Goal: Task Accomplishment & Management: Use online tool/utility

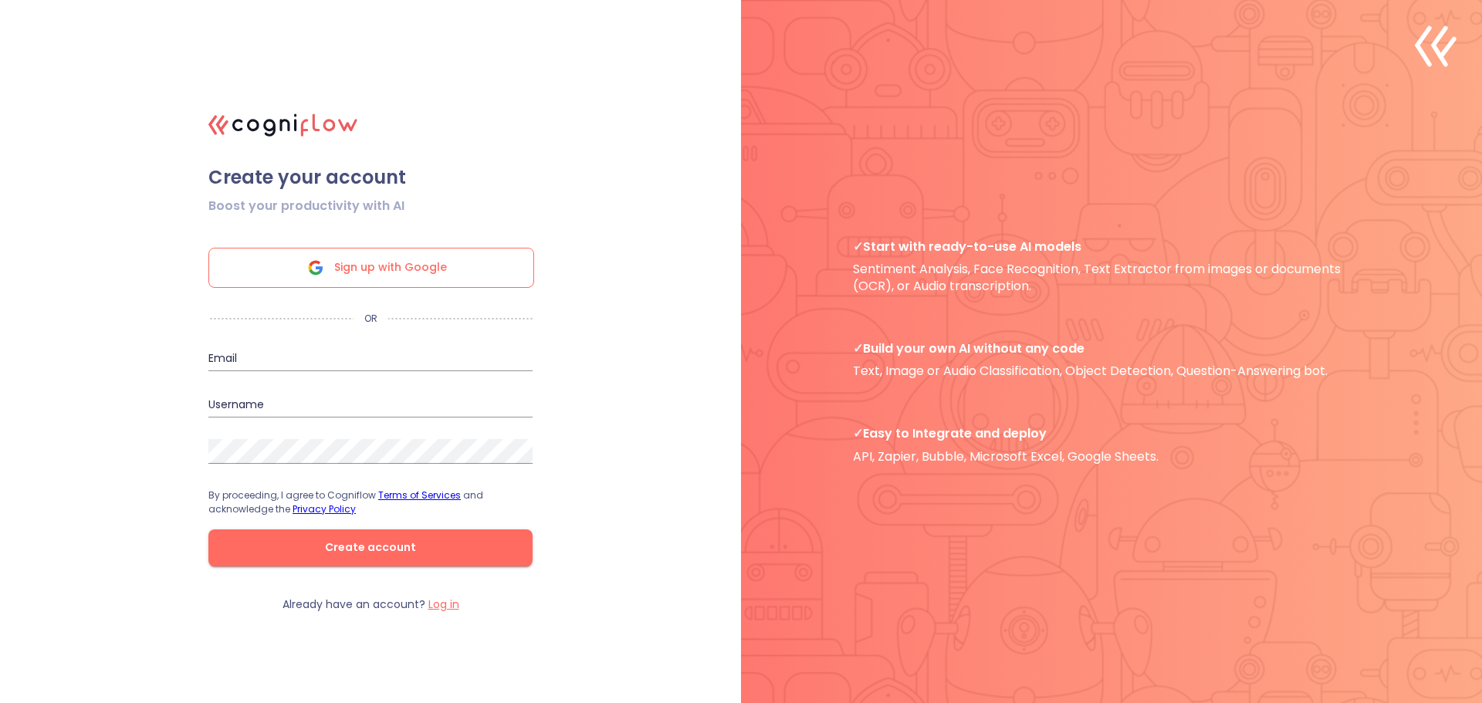
click at [400, 263] on span "Sign up with Google" at bounding box center [390, 268] width 113 height 39
drag, startPoint x: 845, startPoint y: 242, endPoint x: 1113, endPoint y: 328, distance: 281.4
click at [1113, 328] on div at bounding box center [1111, 351] width 741 height 703
click at [1112, 338] on div at bounding box center [1111, 351] width 741 height 703
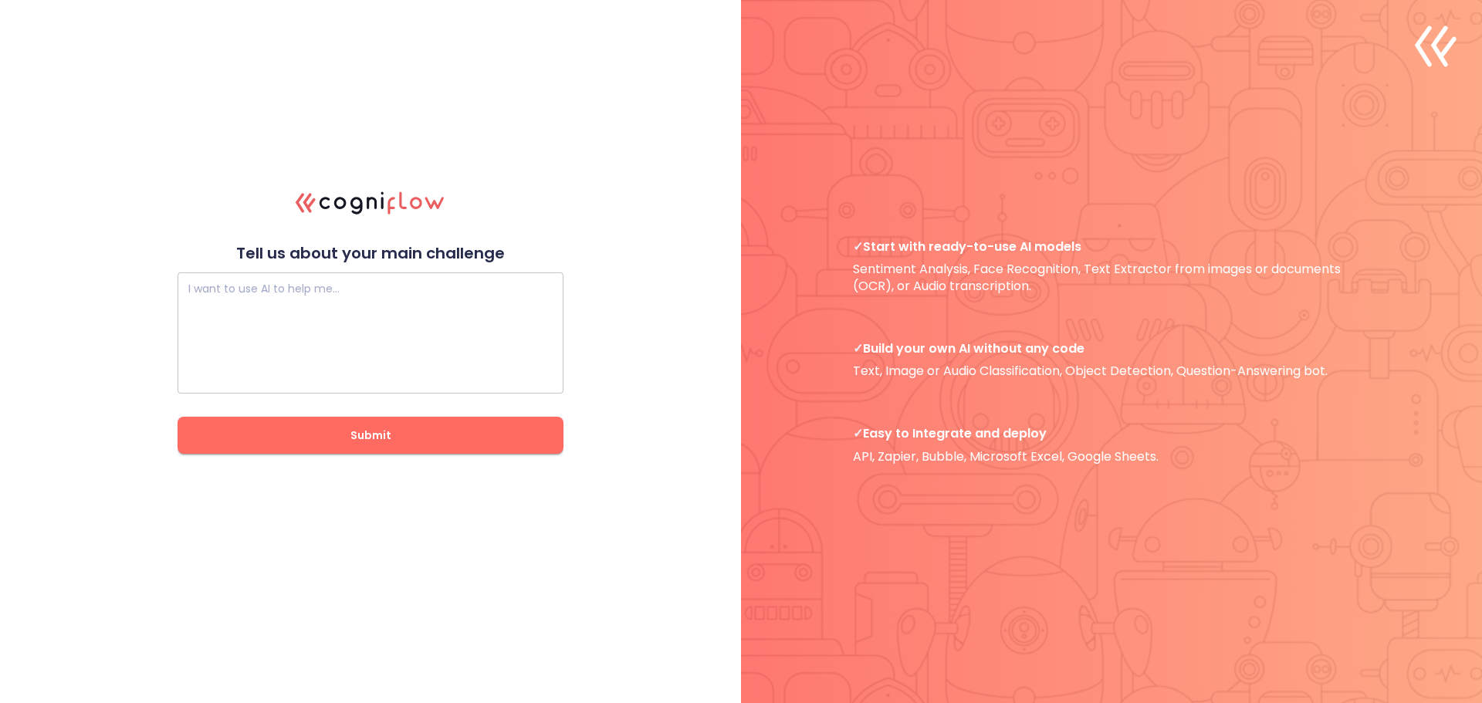
click at [418, 332] on textarea at bounding box center [370, 333] width 364 height 93
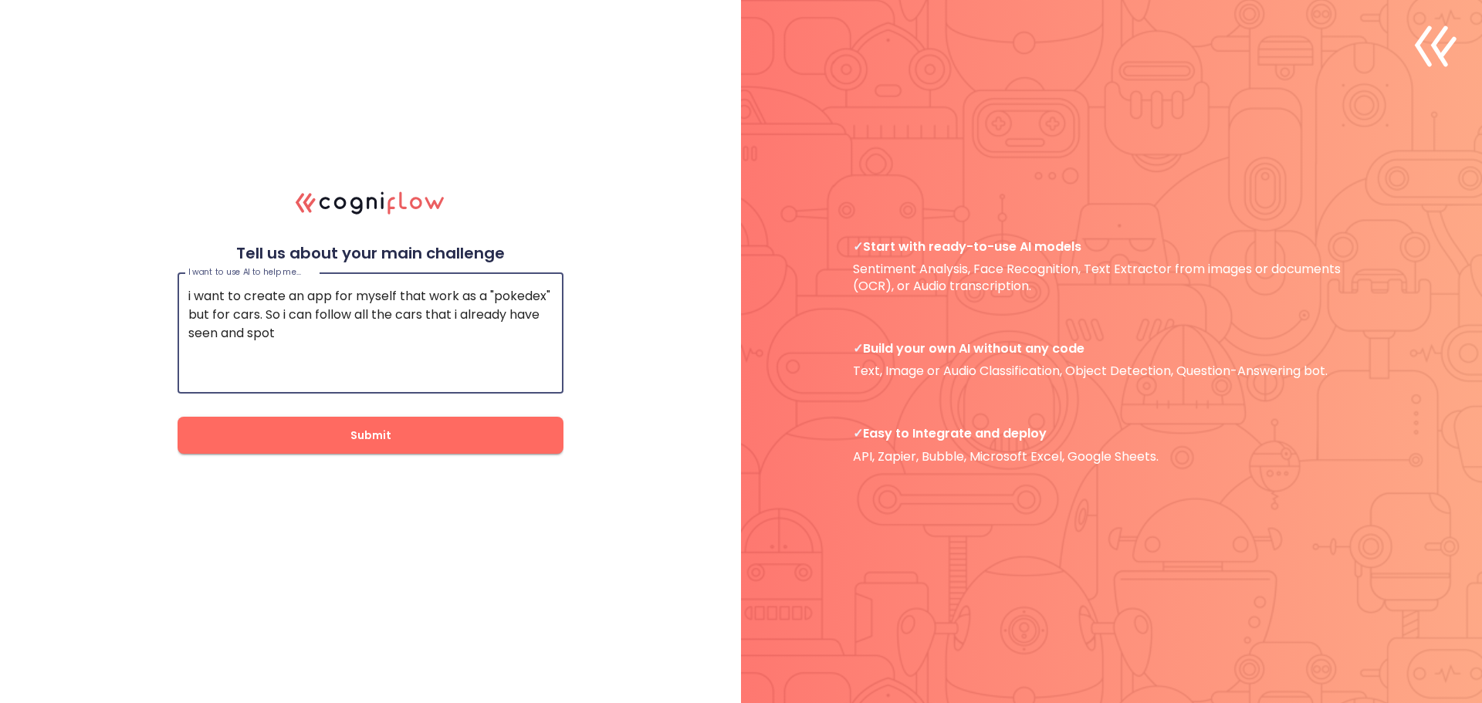
type textarea "i want to create an app for myself that work as a "pokedex" but for cars. So i …"
drag, startPoint x: 215, startPoint y: 295, endPoint x: 595, endPoint y: 334, distance: 381.8
click at [595, 334] on div ".cls-1{fill:#141624;}.cls-2{fill:#eb5e60;}.cls-3{fill:none;stroke:#eb5e60;strok…" at bounding box center [741, 351] width 1482 height 703
click at [274, 330] on textarea "i want to create an app for myself that work as a "pokedex" but for cars. So i …" at bounding box center [370, 333] width 364 height 93
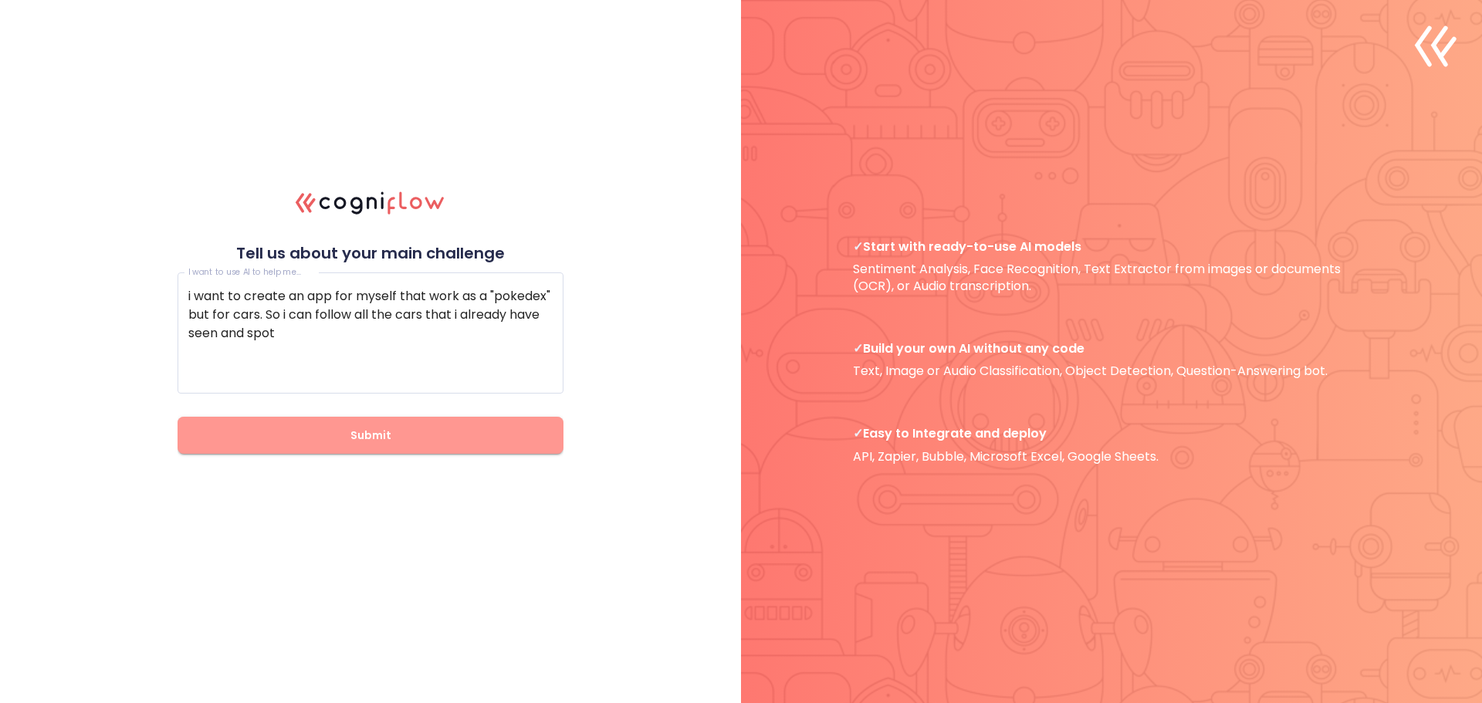
click at [379, 444] on span "Submit" at bounding box center [370, 435] width 337 height 19
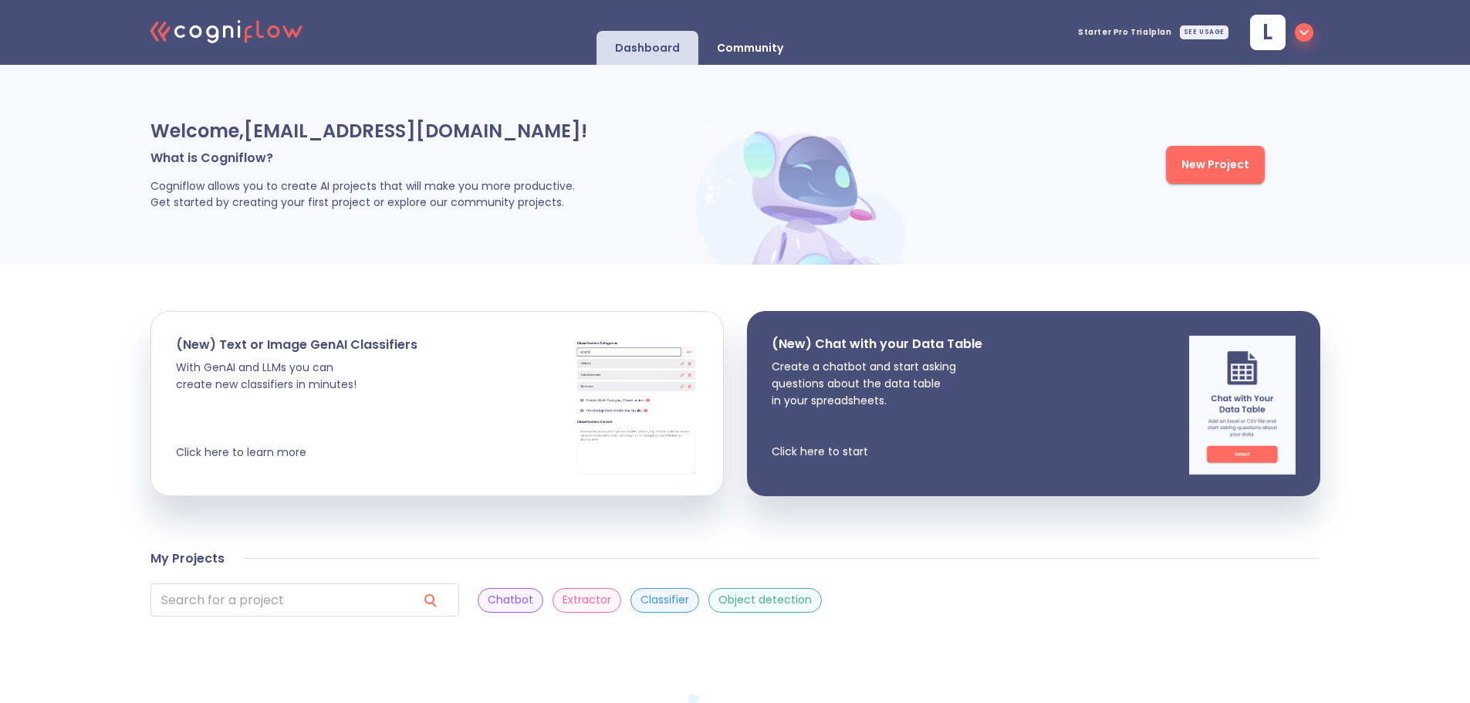
click at [1194, 174] on span "New Project" at bounding box center [1216, 164] width 68 height 19
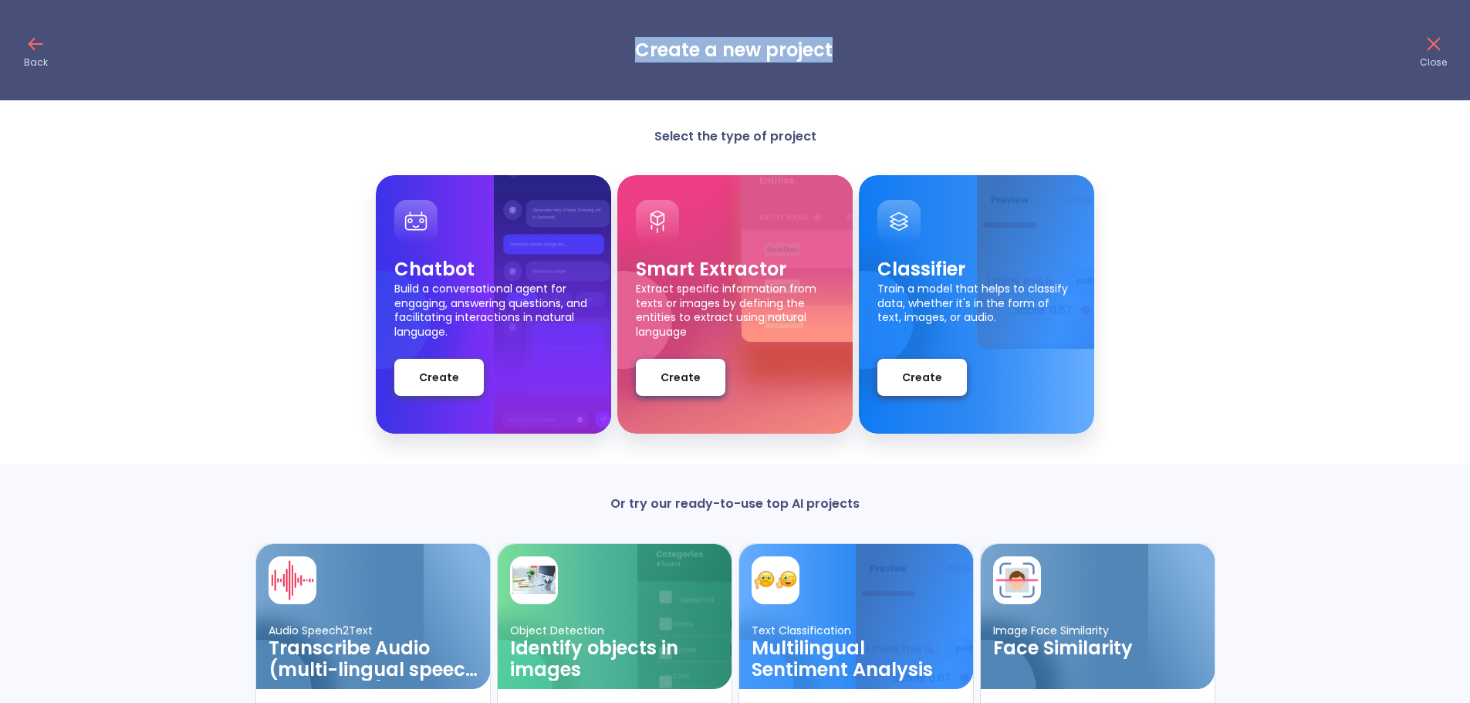
drag, startPoint x: 868, startPoint y: 56, endPoint x: 618, endPoint y: 64, distance: 249.5
click at [567, 54] on div "Back Create a new project Close" at bounding box center [735, 50] width 1470 height 100
click at [714, 75] on div "Back Create a new project Close" at bounding box center [735, 50] width 1470 height 100
drag, startPoint x: 736, startPoint y: 133, endPoint x: 898, endPoint y: 132, distance: 161.3
click at [898, 132] on div "Select the type of project Chatbot Build a conversational agent for engaging, a…" at bounding box center [735, 469] width 1470 height 683
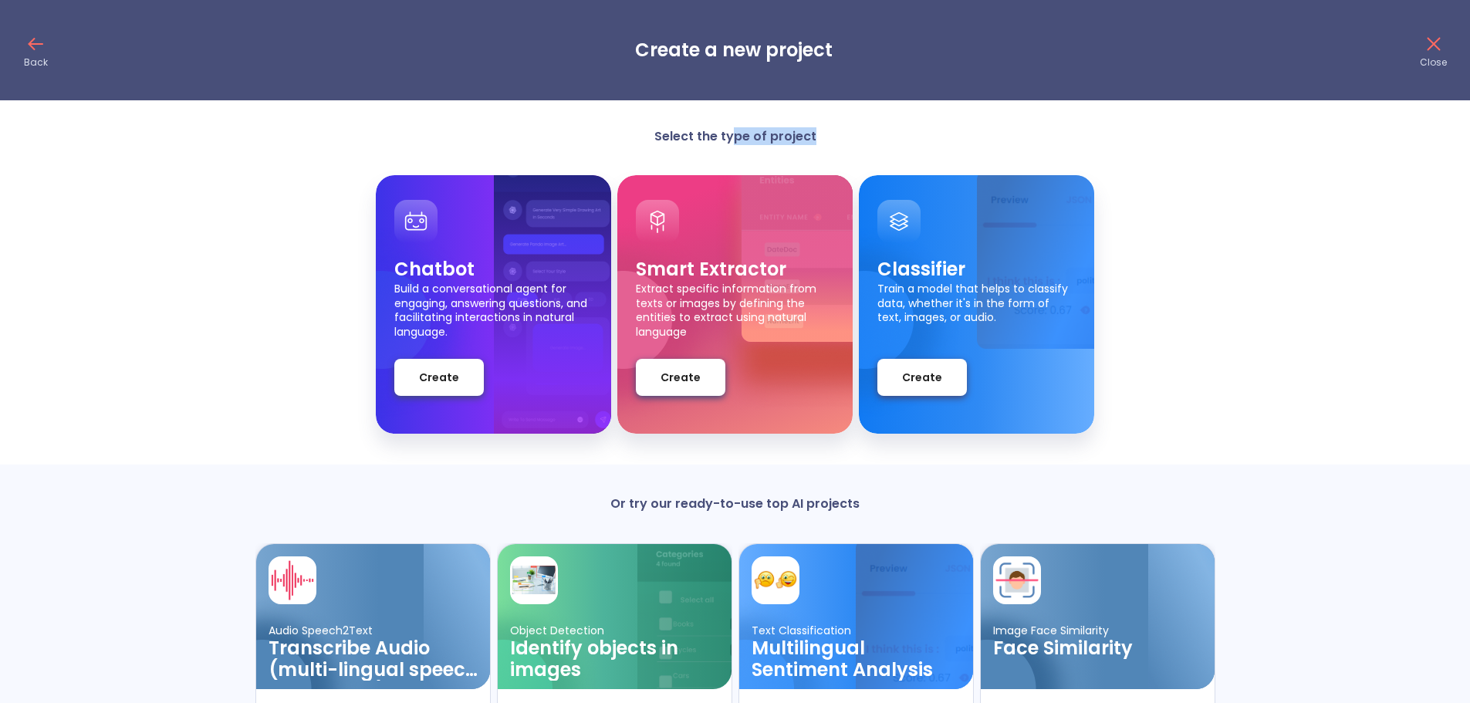
click at [895, 134] on div "Select the type of project Chatbot Build a conversational agent for engaging, a…" at bounding box center [735, 469] width 1470 height 683
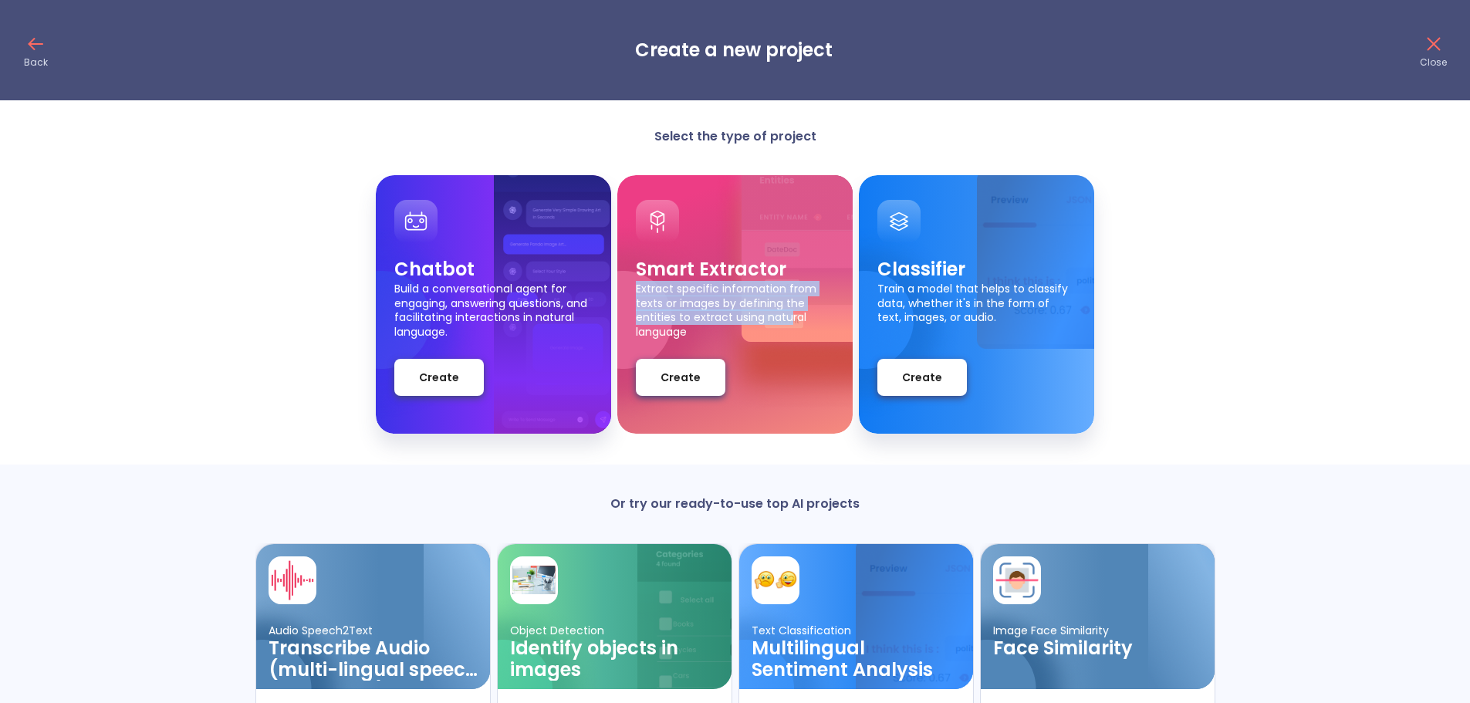
drag, startPoint x: 631, startPoint y: 290, endPoint x: 792, endPoint y: 320, distance: 164.1
click at [792, 320] on div "Smart Extractor Extract specific information from texts or images by defining t…" at bounding box center [735, 304] width 235 height 259
click at [780, 321] on p "Extract specific information from texts or images by defining the entities to e…" at bounding box center [735, 309] width 198 height 54
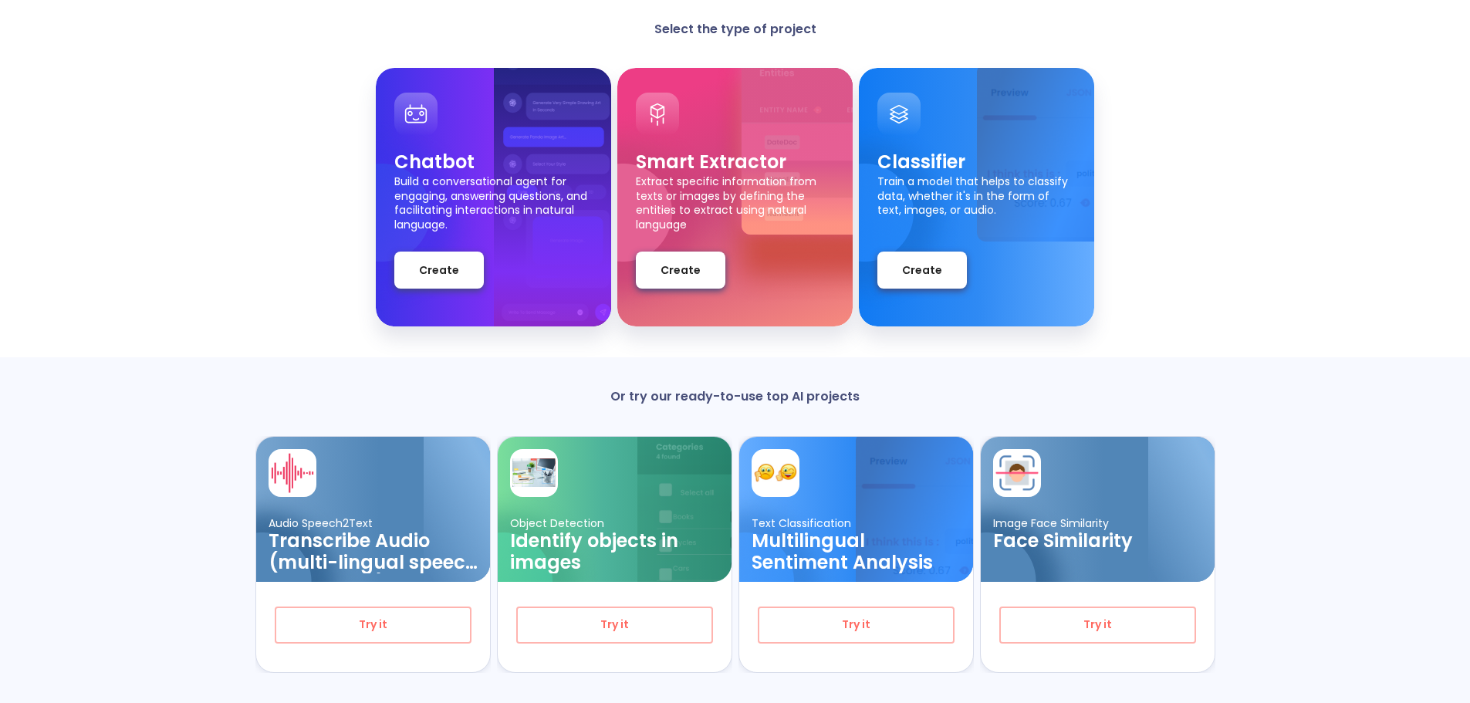
scroll to position [136, 0]
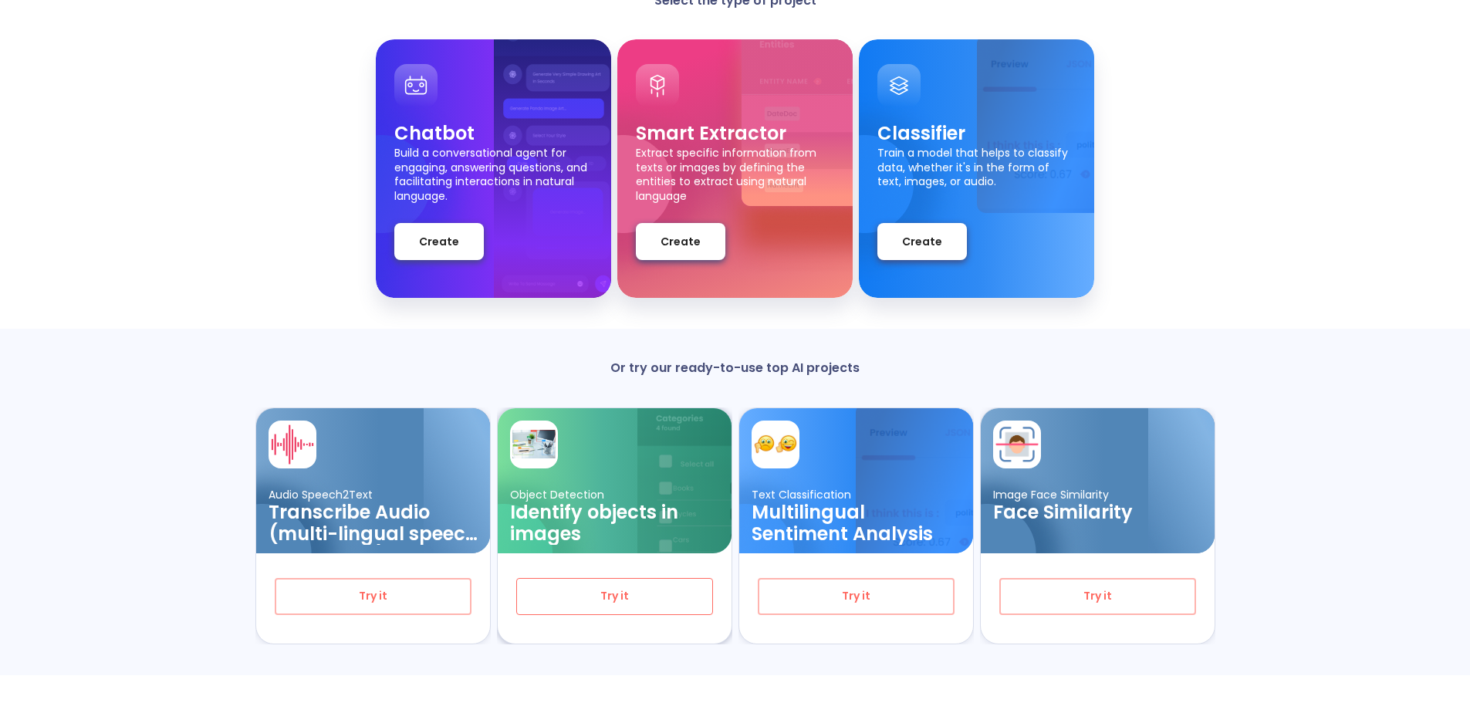
click at [641, 600] on span "Try it" at bounding box center [615, 596] width 146 height 19
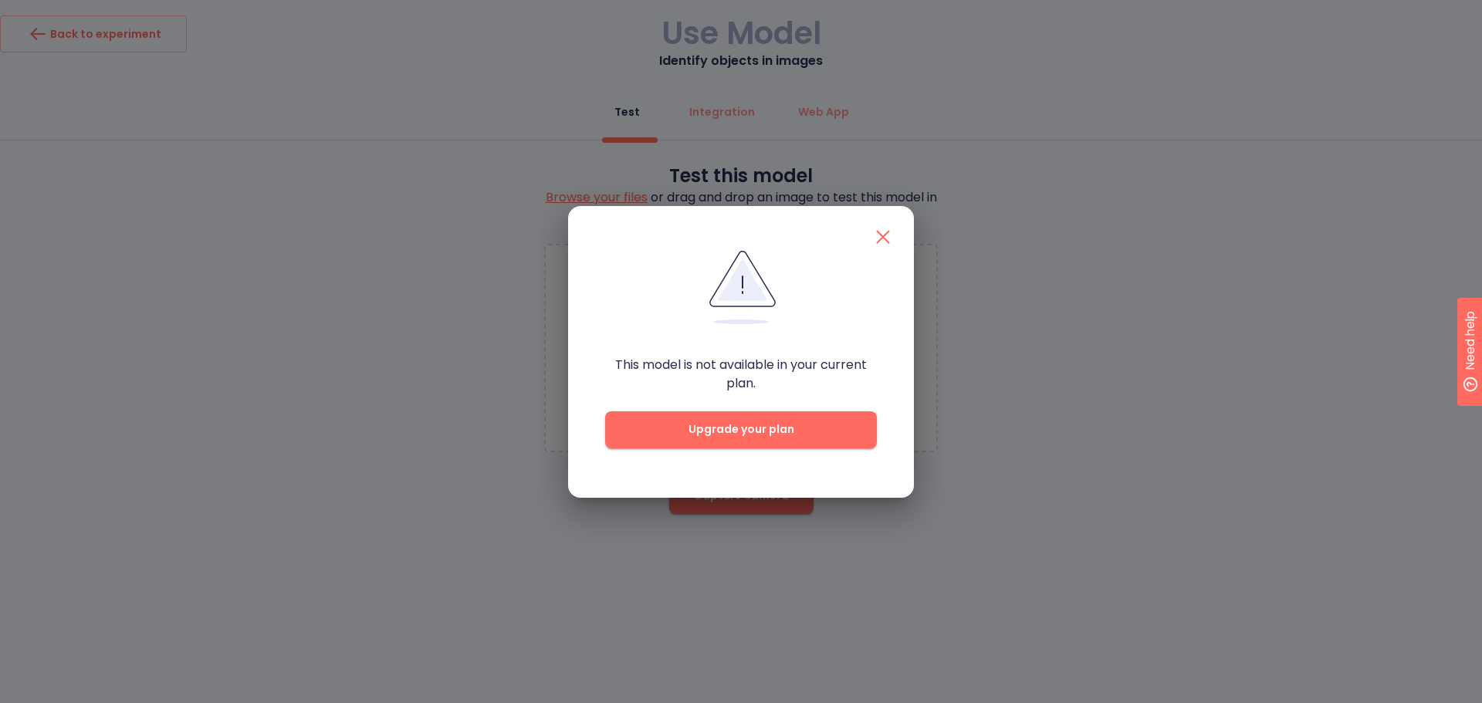
click at [883, 214] on div "This model is not available in your current plan. Upgrade your plan" at bounding box center [741, 352] width 346 height 292
click at [888, 231] on icon "button" at bounding box center [883, 236] width 13 height 13
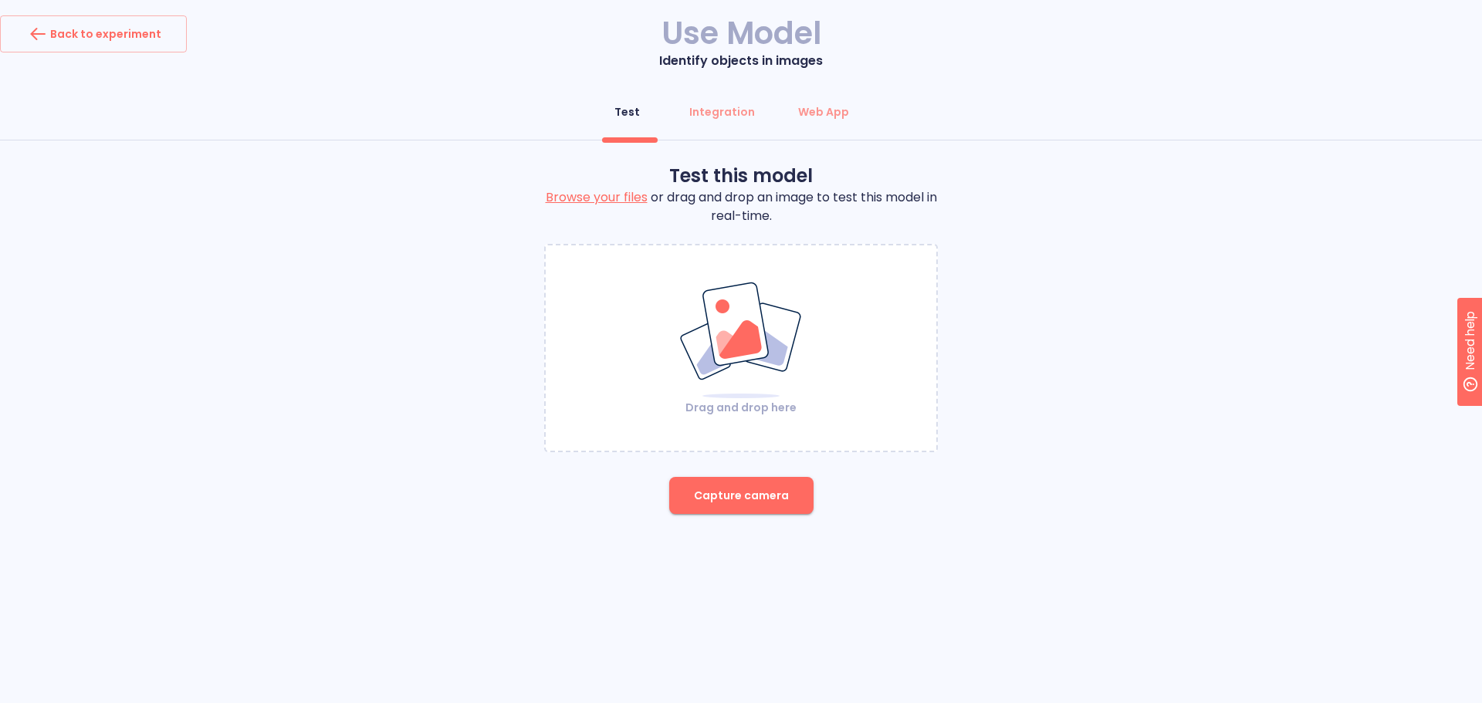
click at [755, 357] on img at bounding box center [740, 340] width 125 height 119
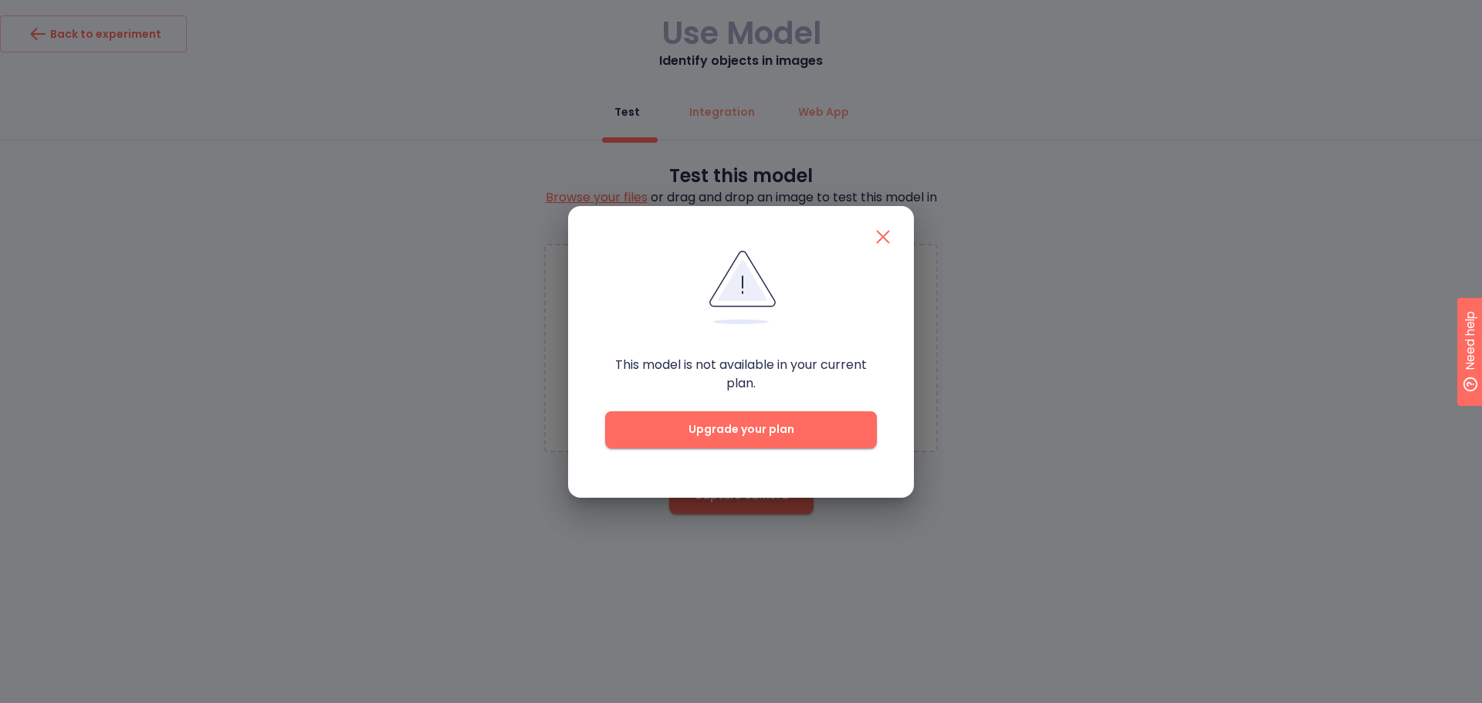
click at [883, 236] on icon "button" at bounding box center [883, 236] width 13 height 13
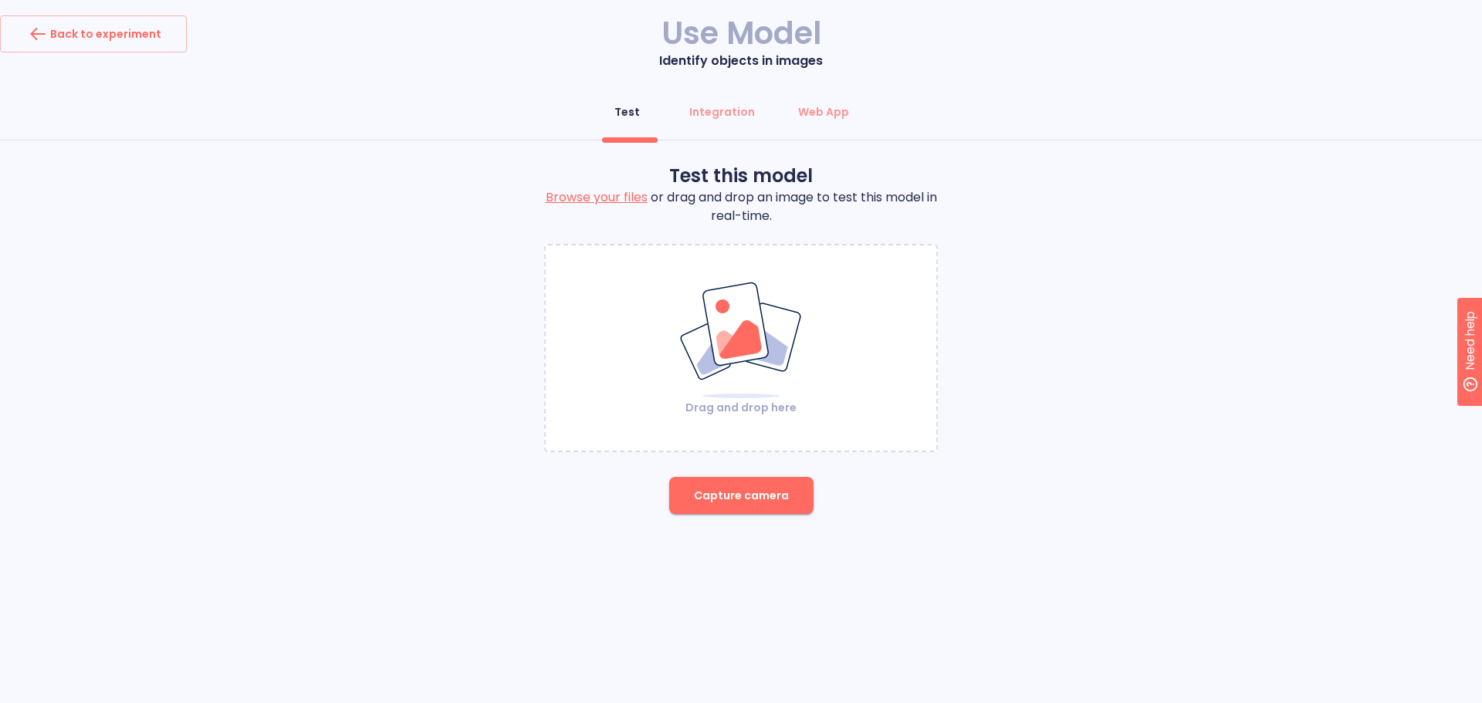
click at [778, 371] on img at bounding box center [740, 340] width 125 height 119
click at [752, 493] on span "Capture camera" at bounding box center [741, 495] width 95 height 19
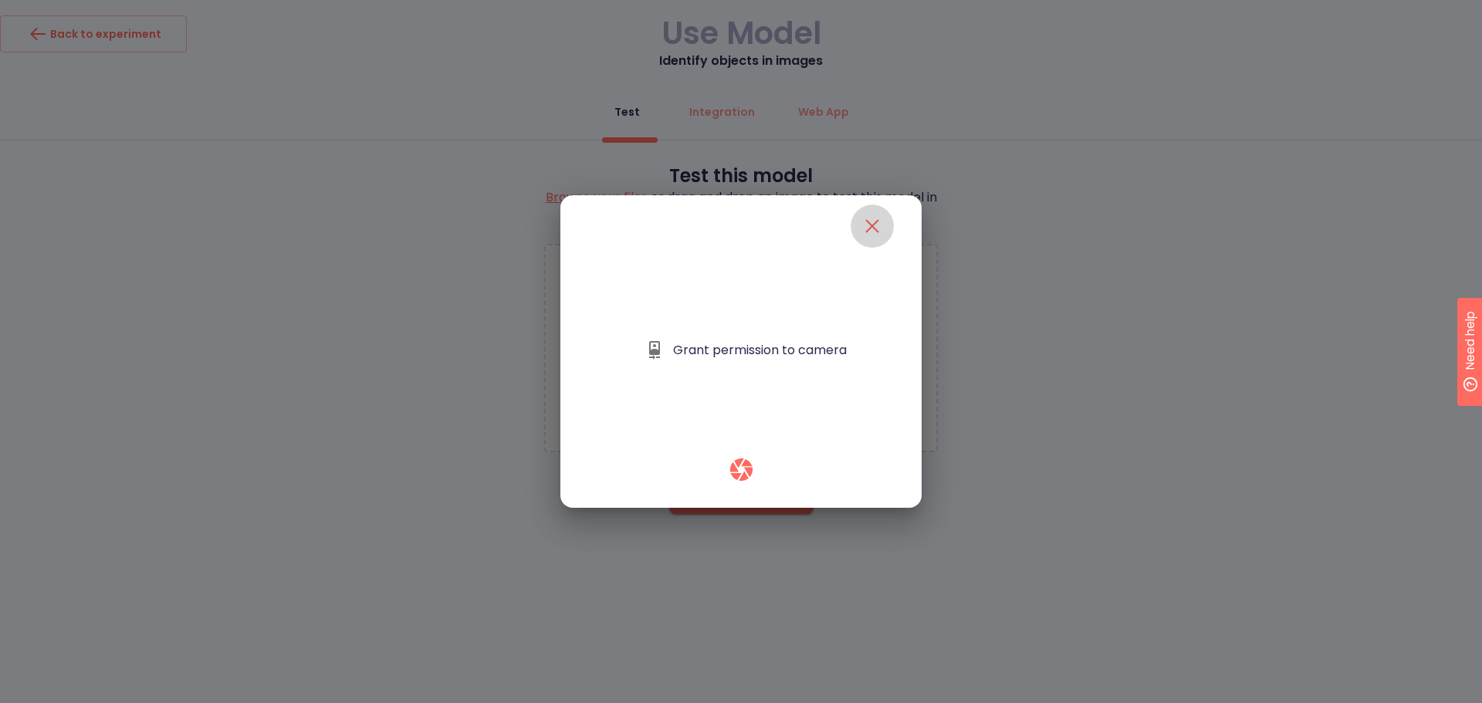
click at [885, 225] on button "close" at bounding box center [872, 226] width 43 height 43
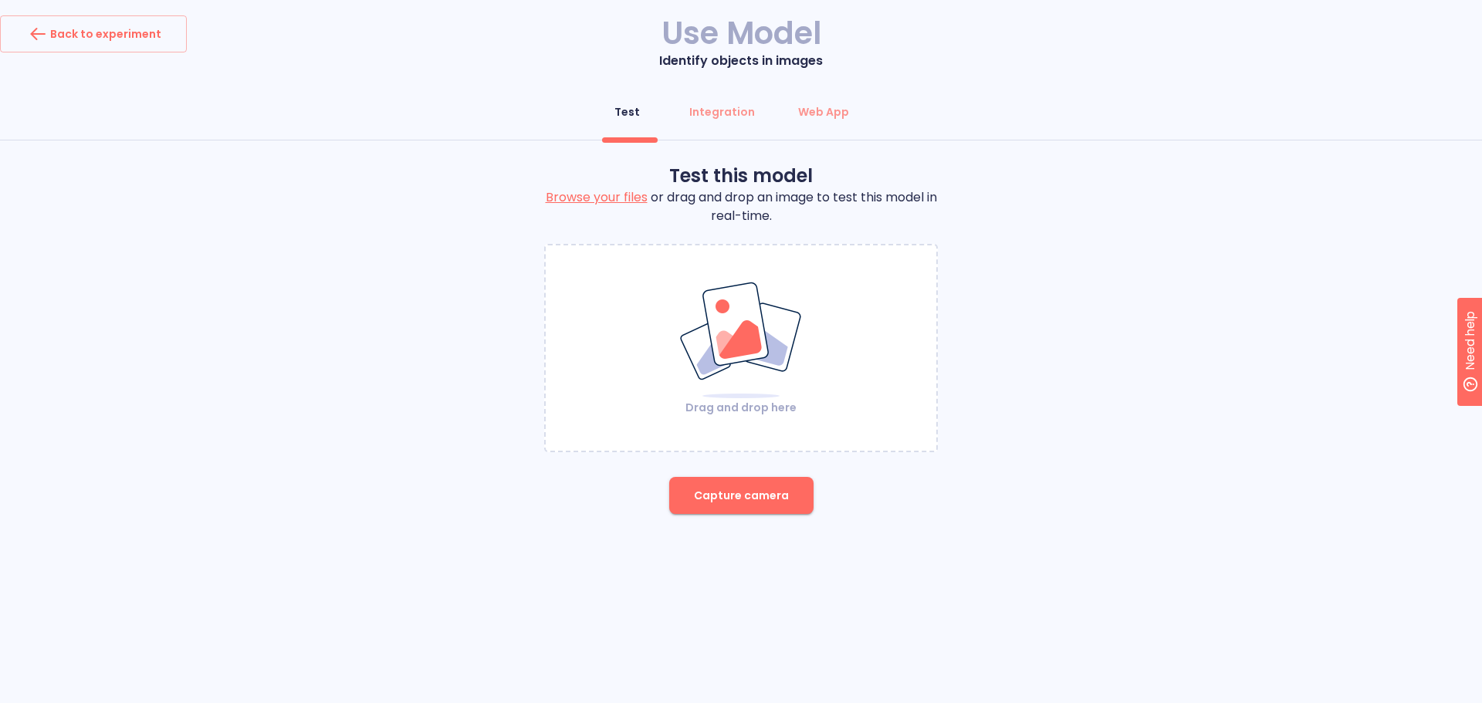
click at [700, 134] on div "Test Integration Web App" at bounding box center [741, 116] width 1482 height 46
click at [719, 120] on div "Integration" at bounding box center [722, 111] width 66 height 15
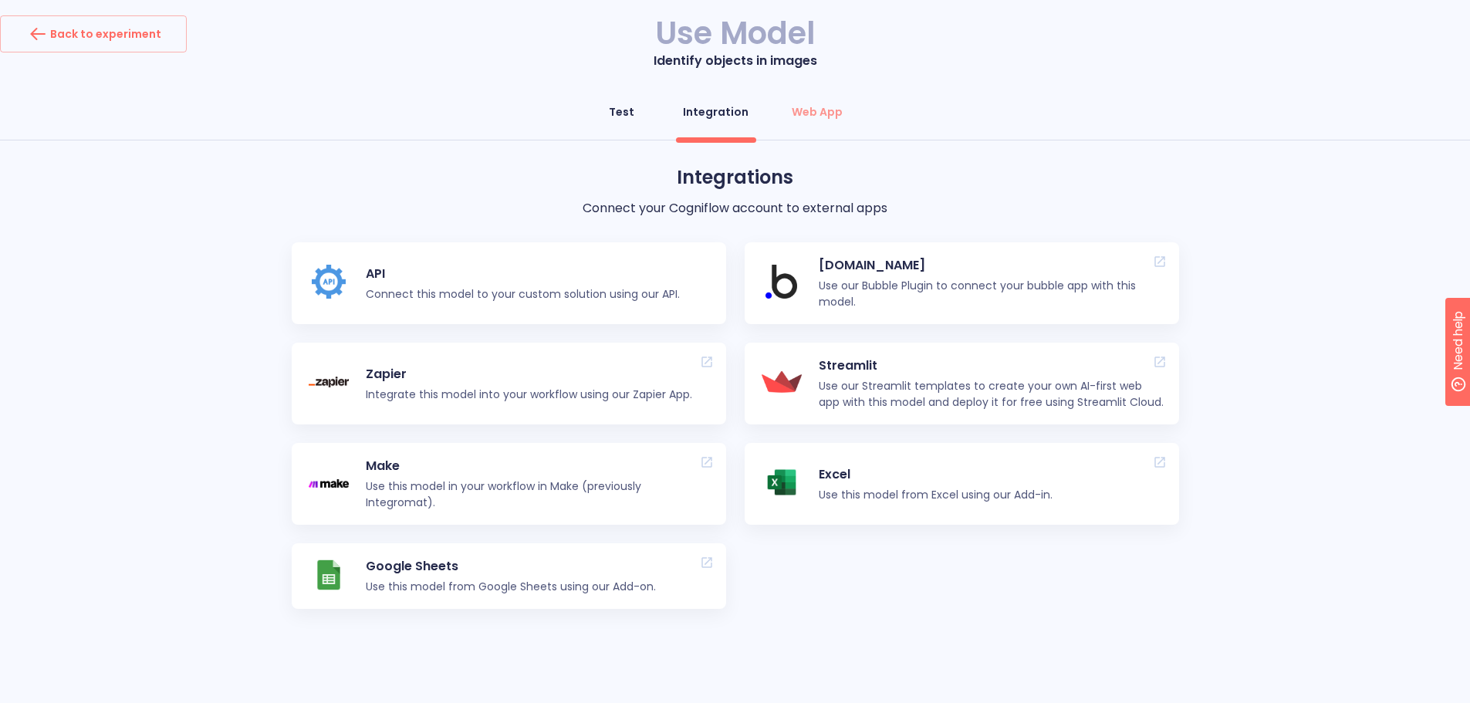
click at [633, 114] on div "Test" at bounding box center [621, 111] width 25 height 15
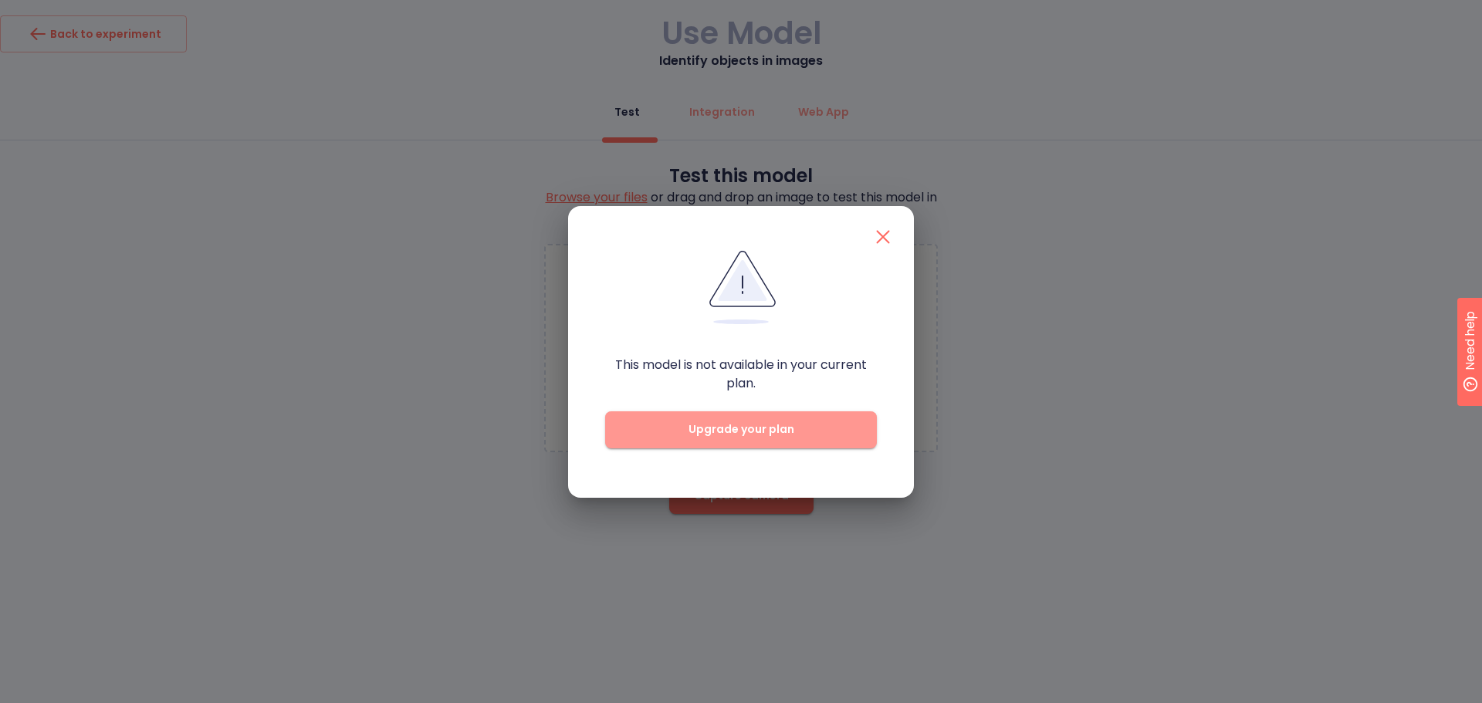
click at [805, 435] on span "Upgrade your plan" at bounding box center [741, 429] width 222 height 19
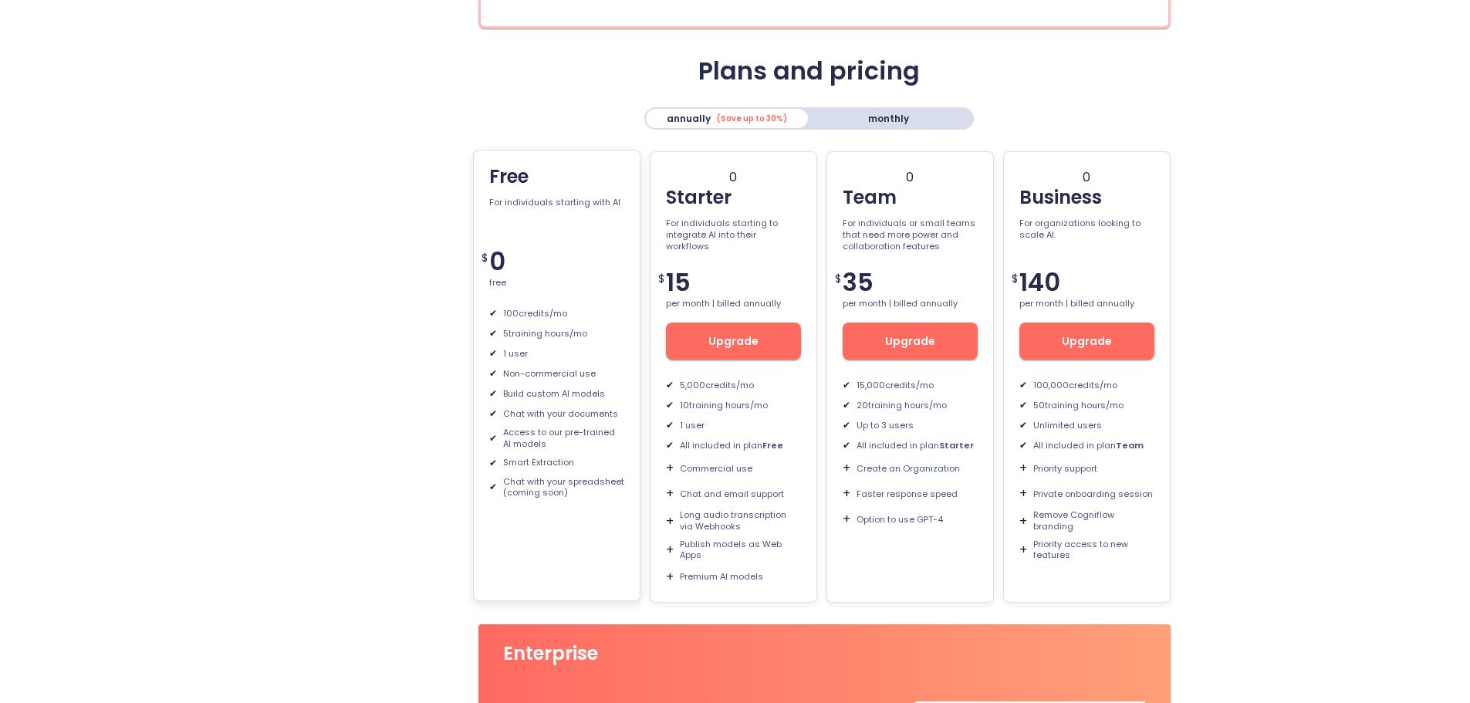
scroll to position [257, 0]
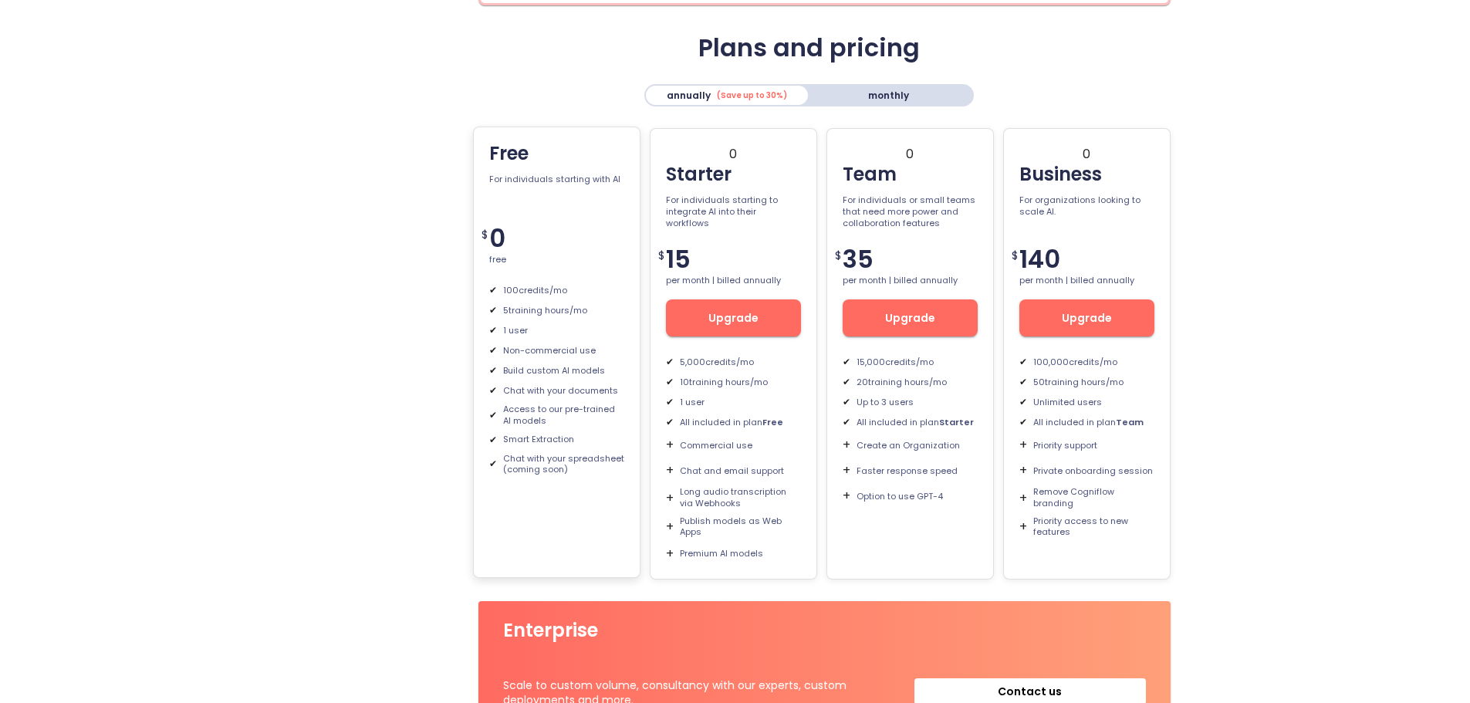
click at [545, 377] on div "✔ Build custom AI models" at bounding box center [556, 371] width 135 height 14
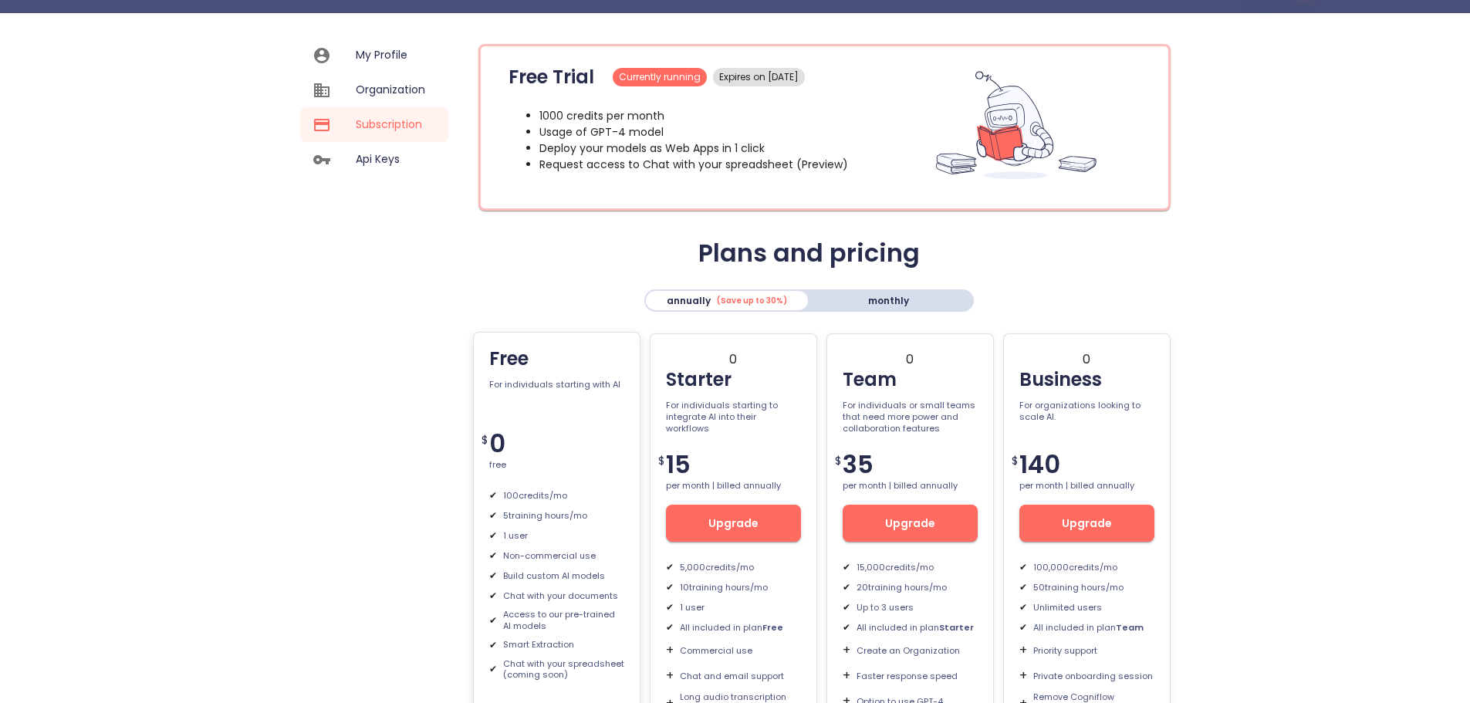
scroll to position [0, 0]
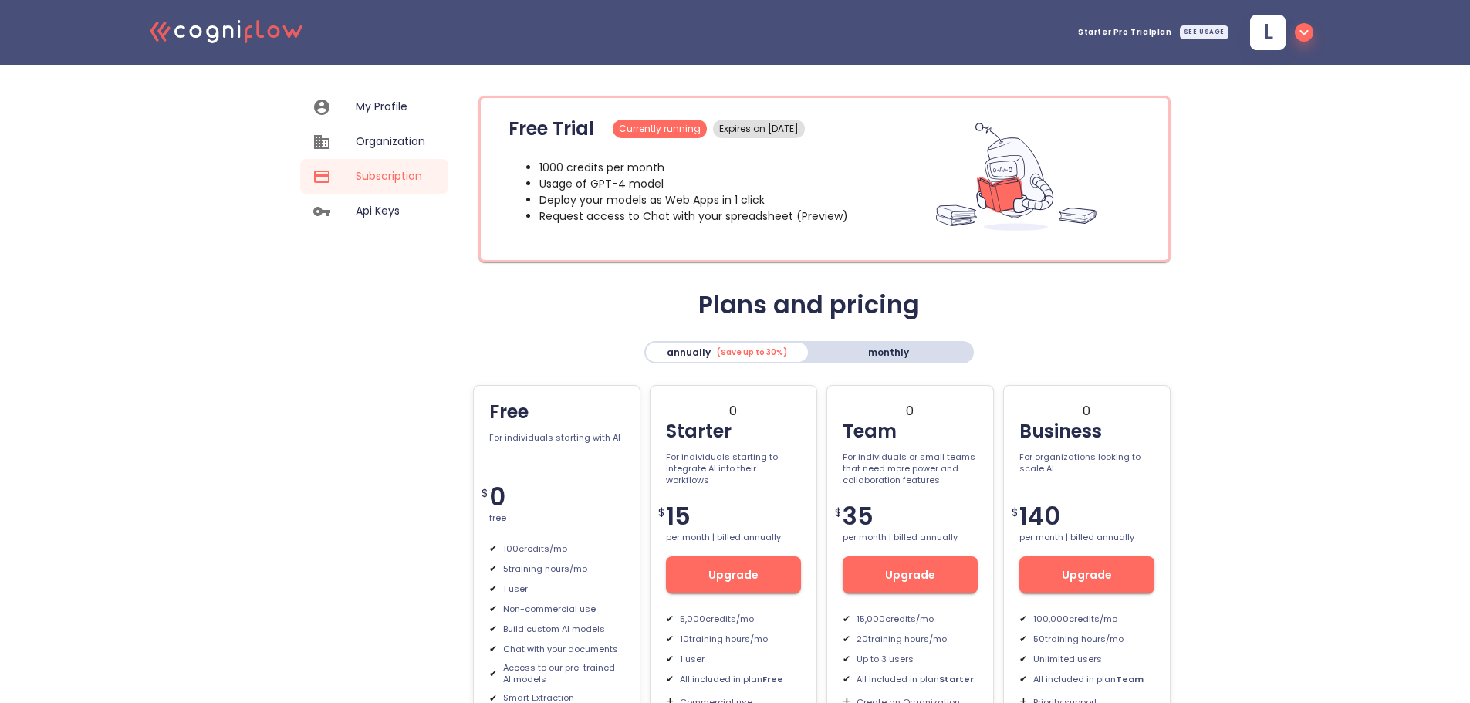
click at [158, 26] on icon ".cls-1{fill:#141624;}.cls-2{fill:#eb5e60;}.cls-3{fill:none;stroke:#eb5e60;strok…" at bounding box center [227, 30] width 170 height 47
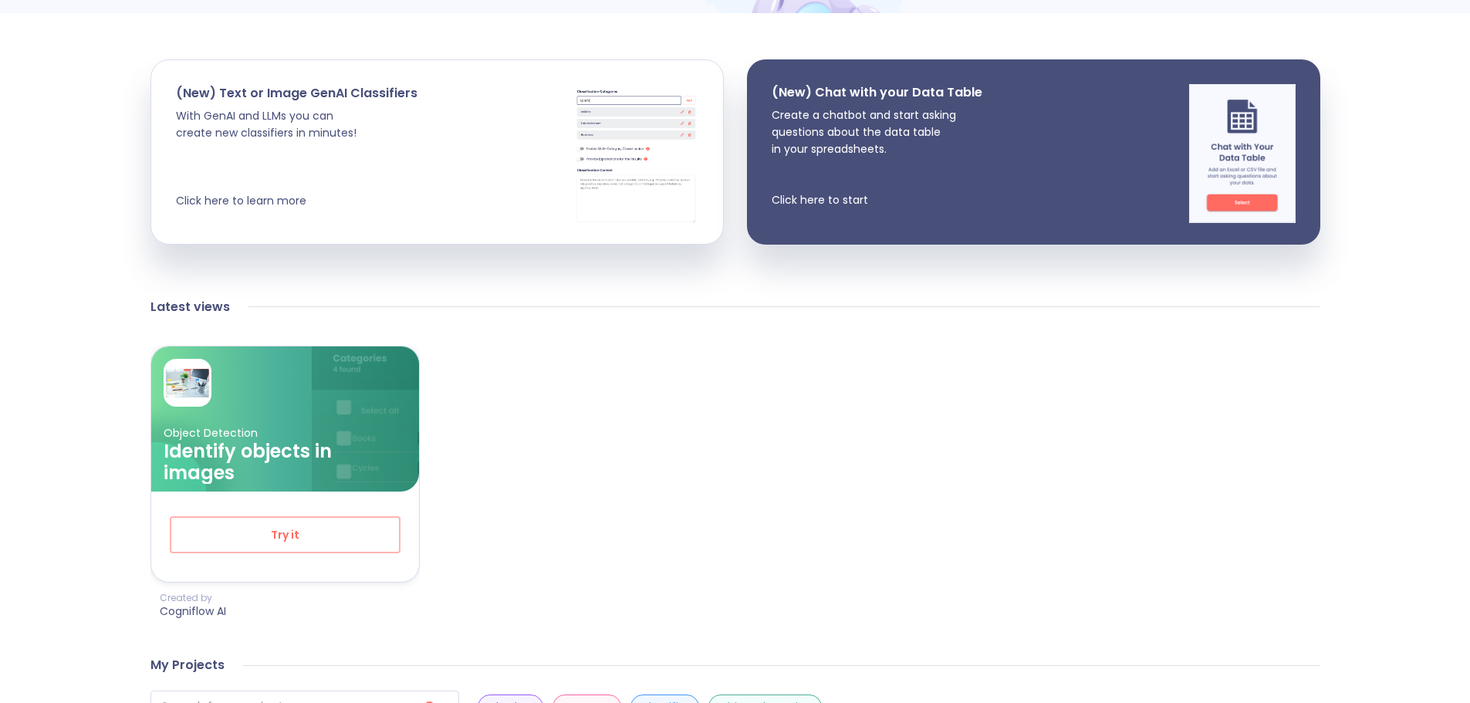
scroll to position [257, 0]
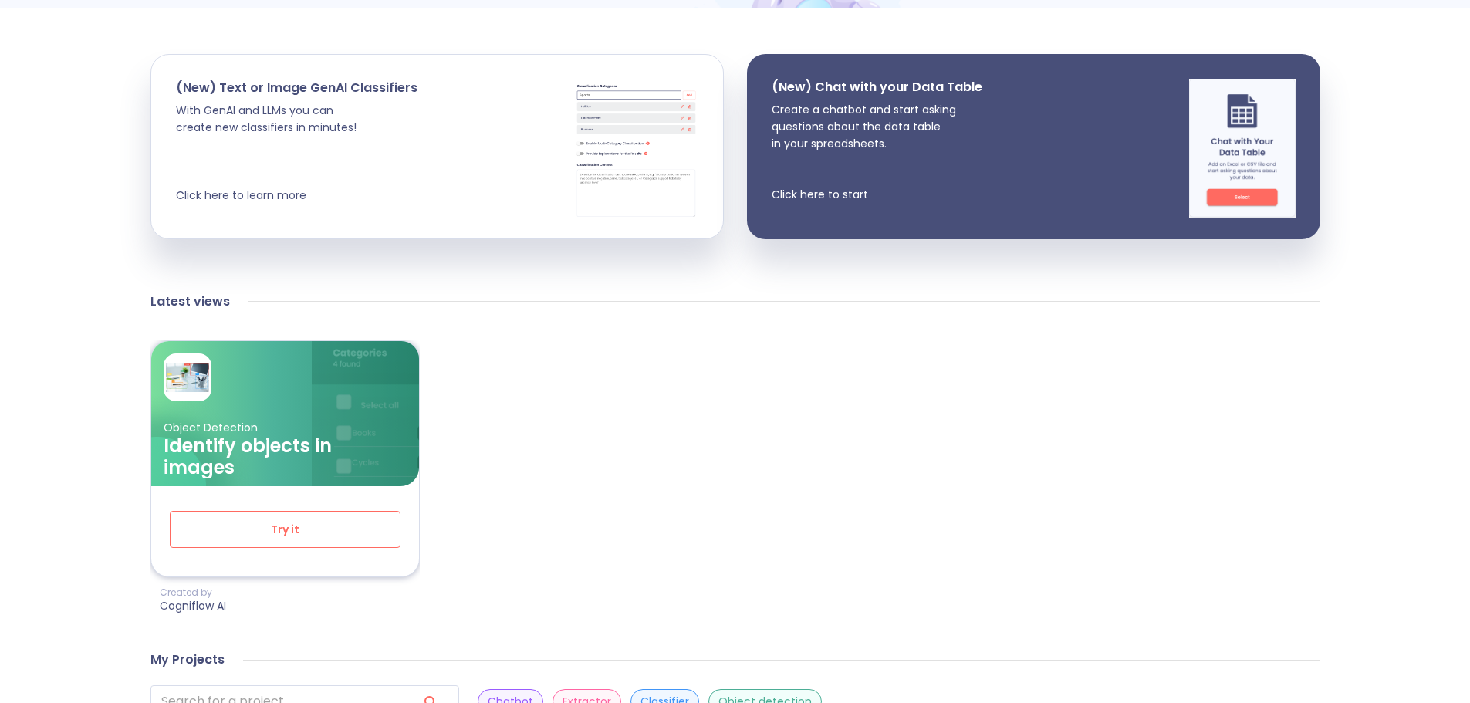
click at [313, 536] on span "Try it" at bounding box center [285, 529] width 180 height 19
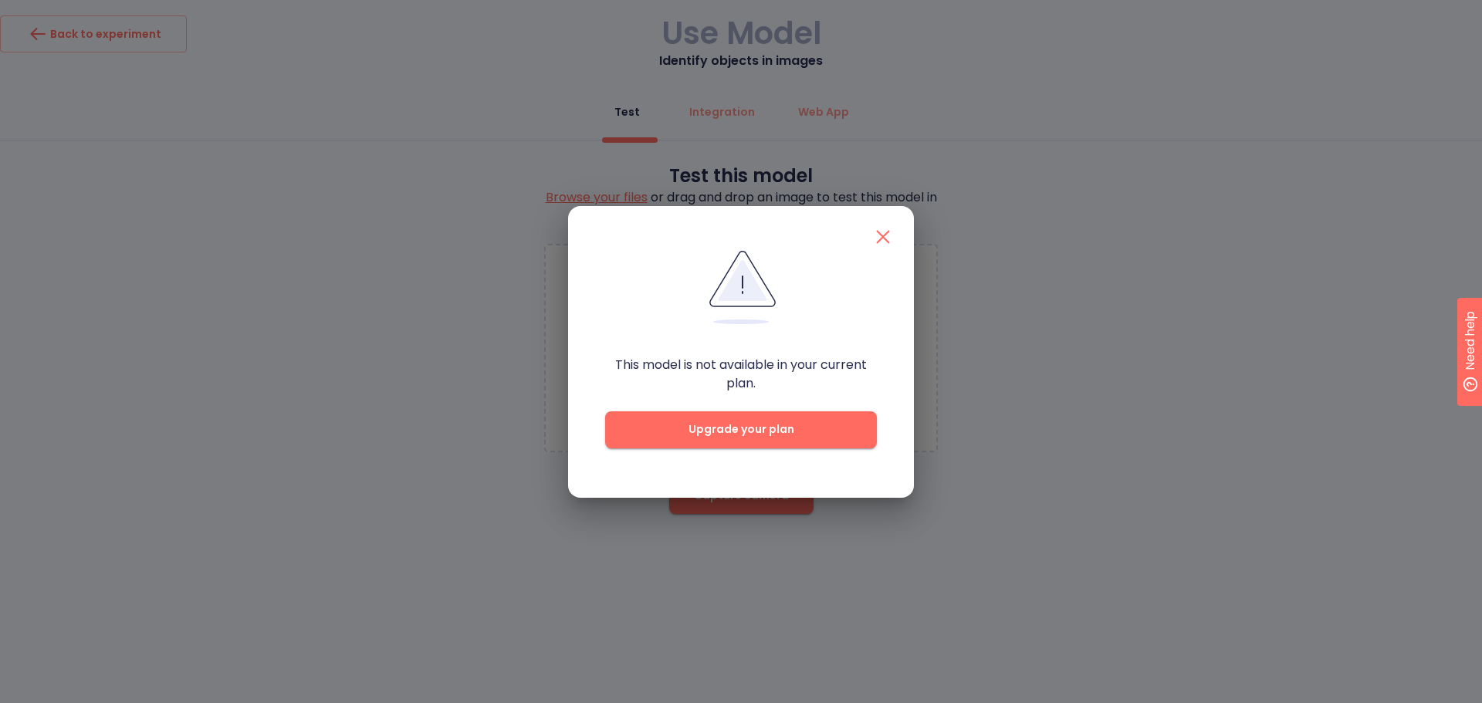
click at [883, 234] on icon "button" at bounding box center [883, 237] width 25 height 25
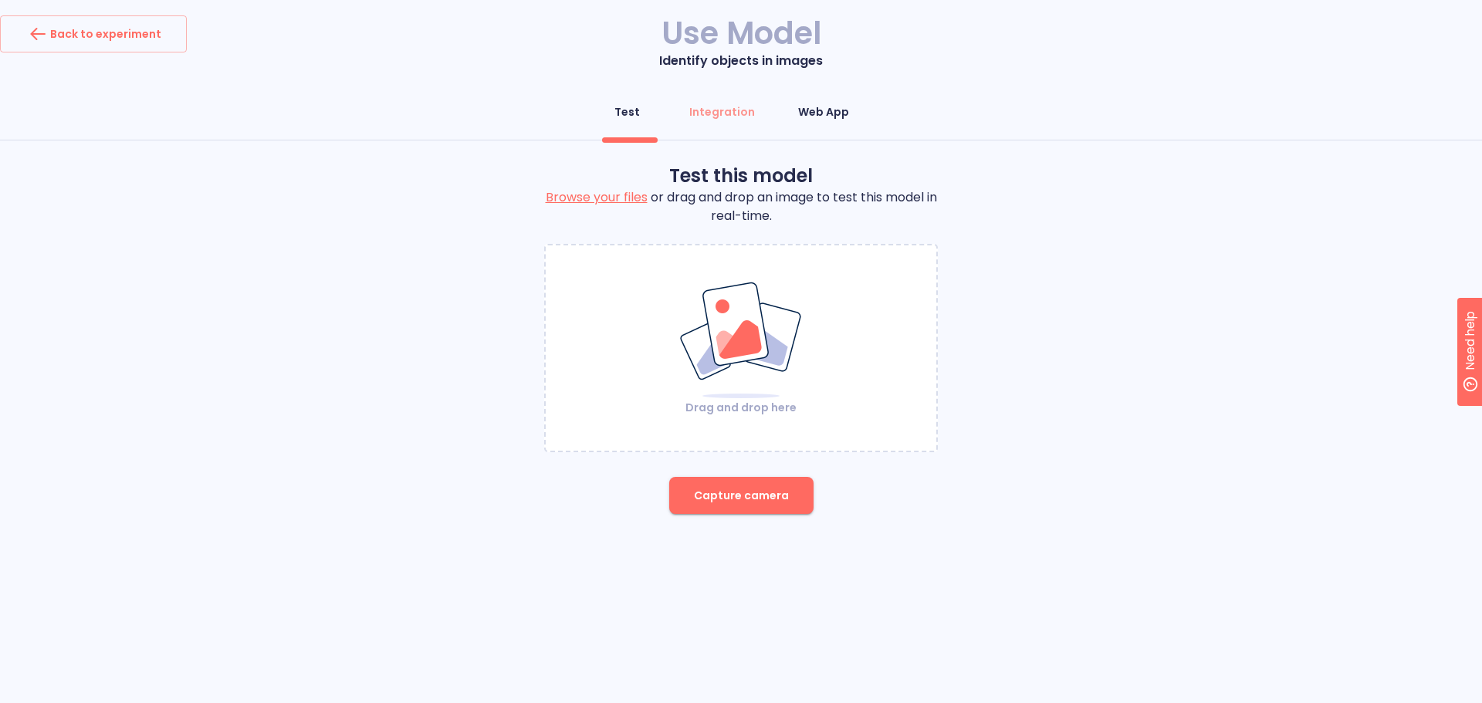
click at [844, 116] on div "Web App" at bounding box center [823, 111] width 51 height 15
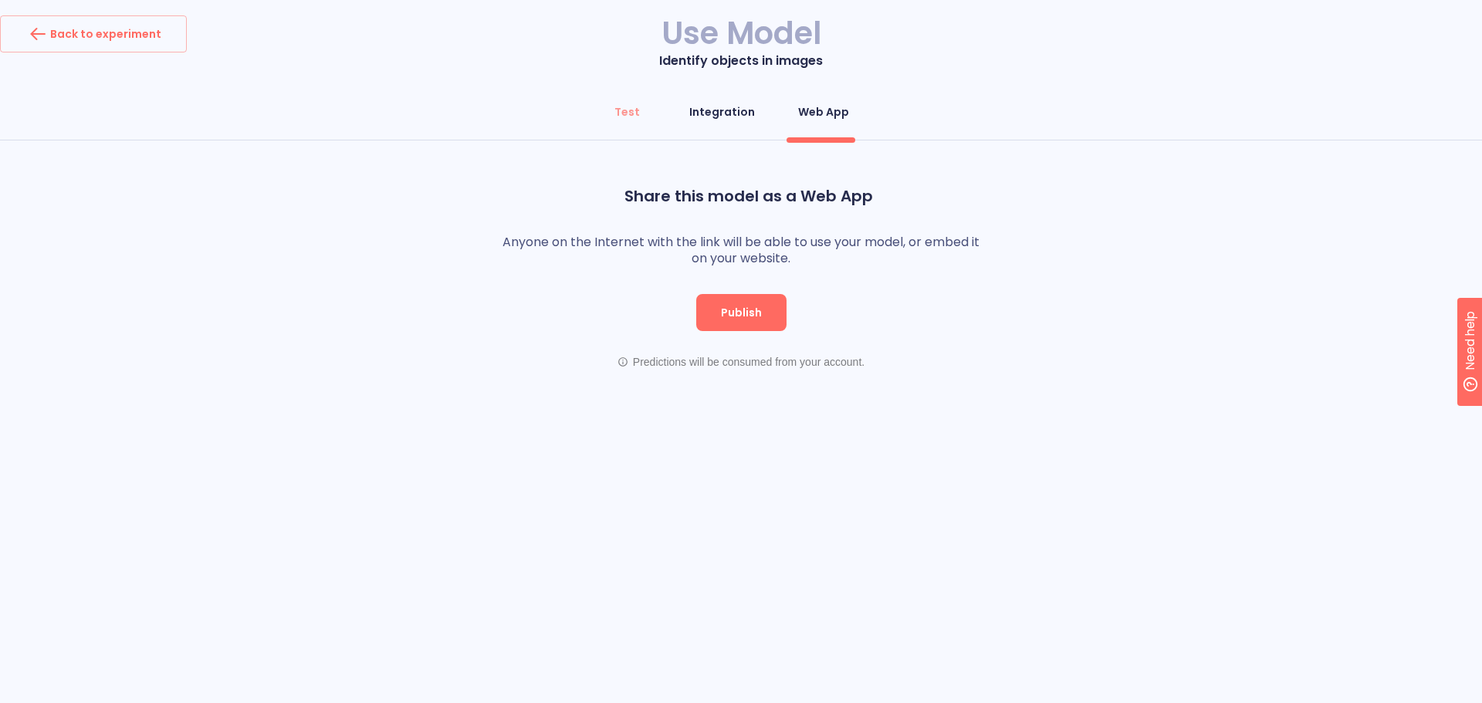
click at [751, 123] on button "Integration" at bounding box center [722, 111] width 84 height 37
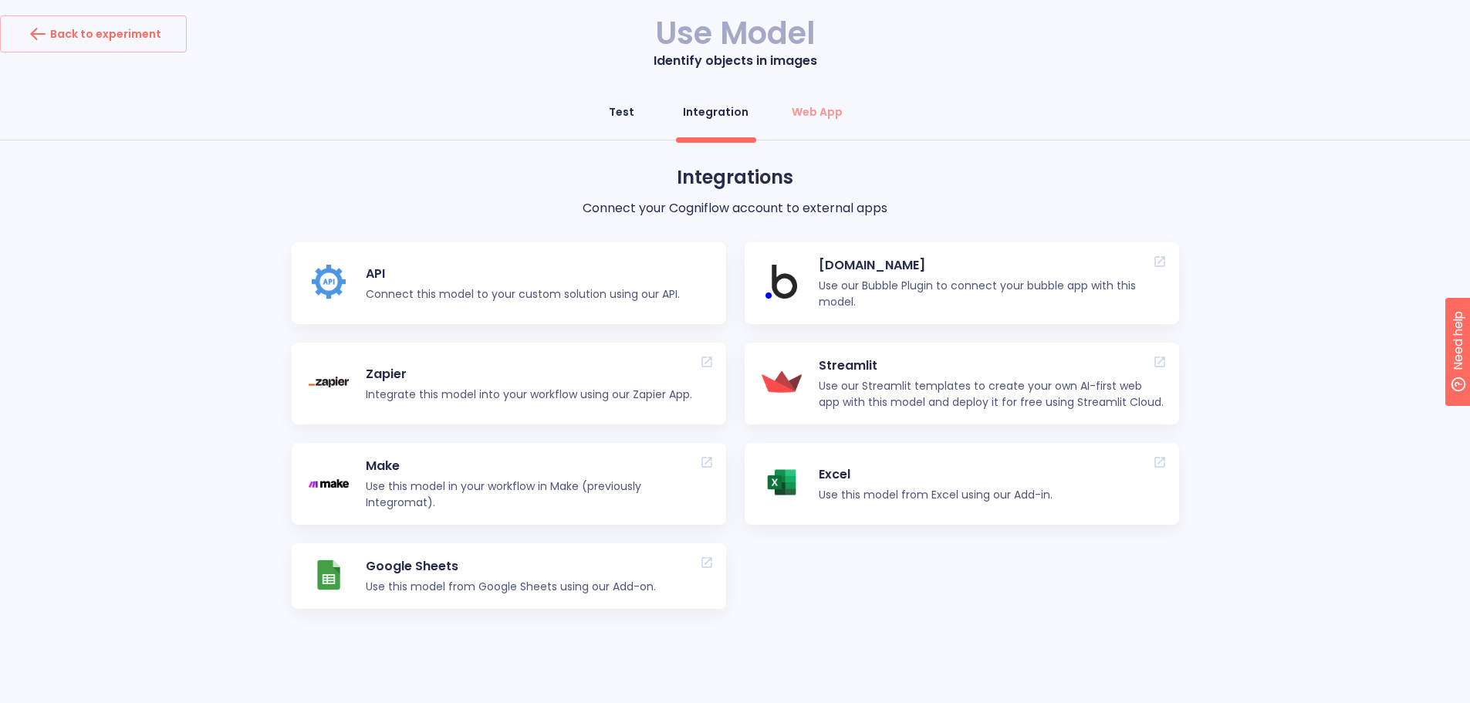
click at [638, 114] on span "Test" at bounding box center [621, 111] width 37 height 15
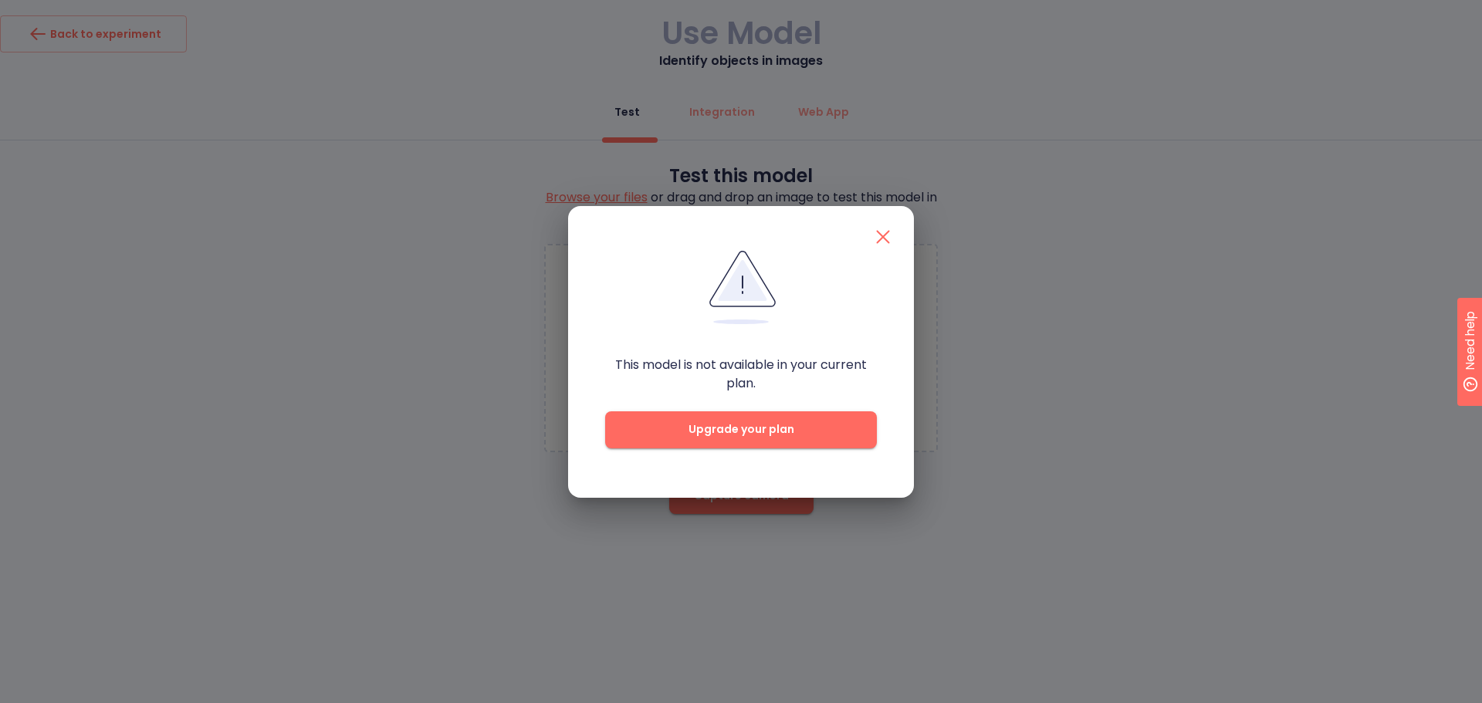
click at [888, 242] on icon "button" at bounding box center [883, 237] width 25 height 25
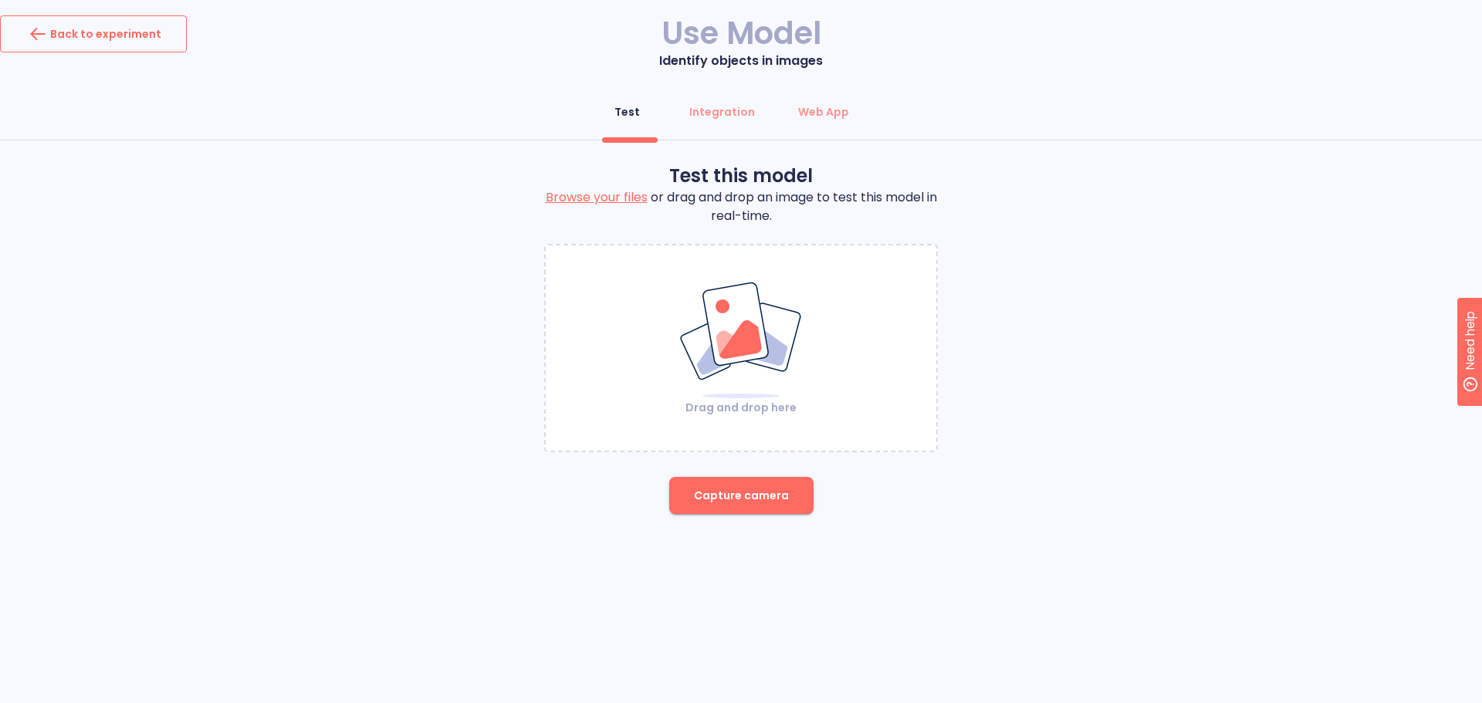
click at [101, 34] on div "Back to experiment" at bounding box center [93, 34] width 136 height 25
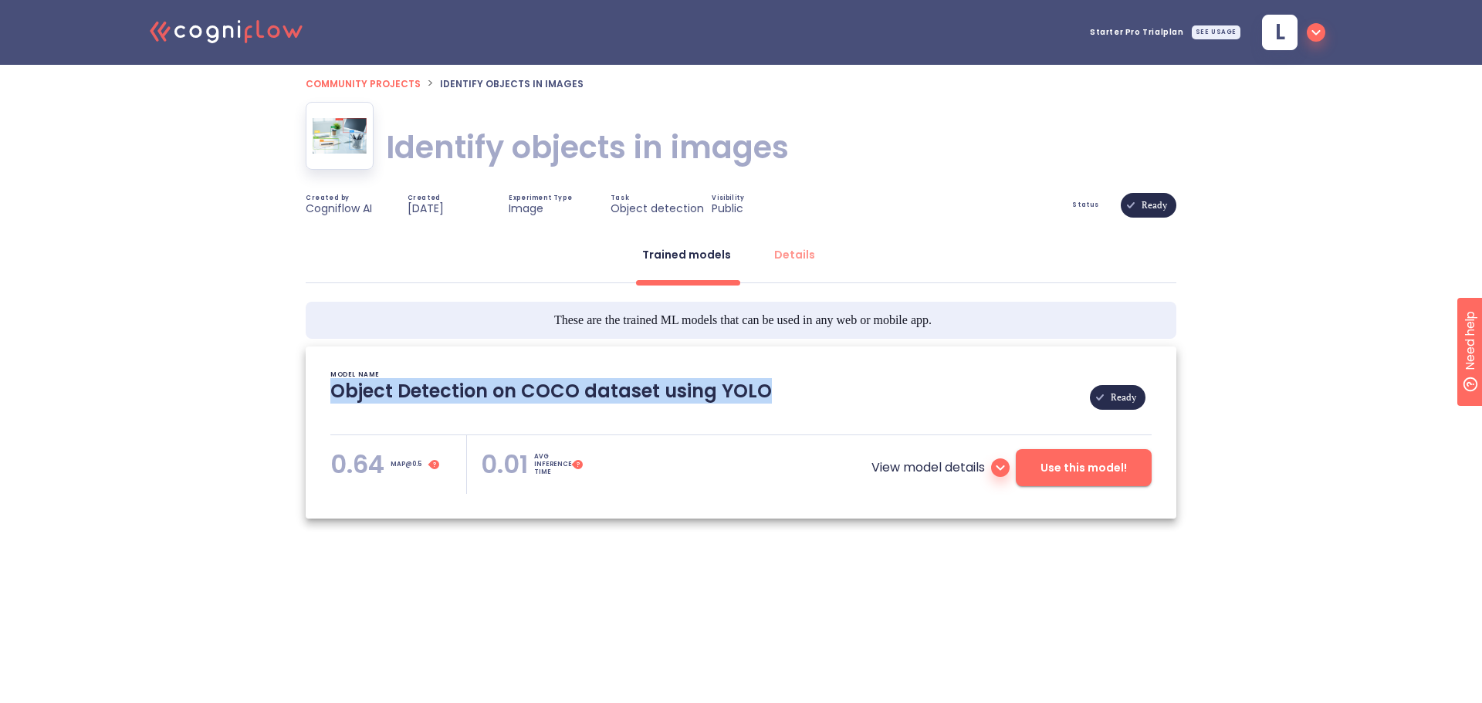
drag, startPoint x: 310, startPoint y: 389, endPoint x: 828, endPoint y: 381, distance: 518.0
click at [828, 381] on div "MODEL NAME Object Detection on COCO dataset using YOLO Ready 0.64 MAP@0.5 mAP@0…" at bounding box center [741, 433] width 871 height 172
click at [790, 387] on div "Object Detection on COCO dataset using YOLO Ready" at bounding box center [740, 397] width 821 height 37
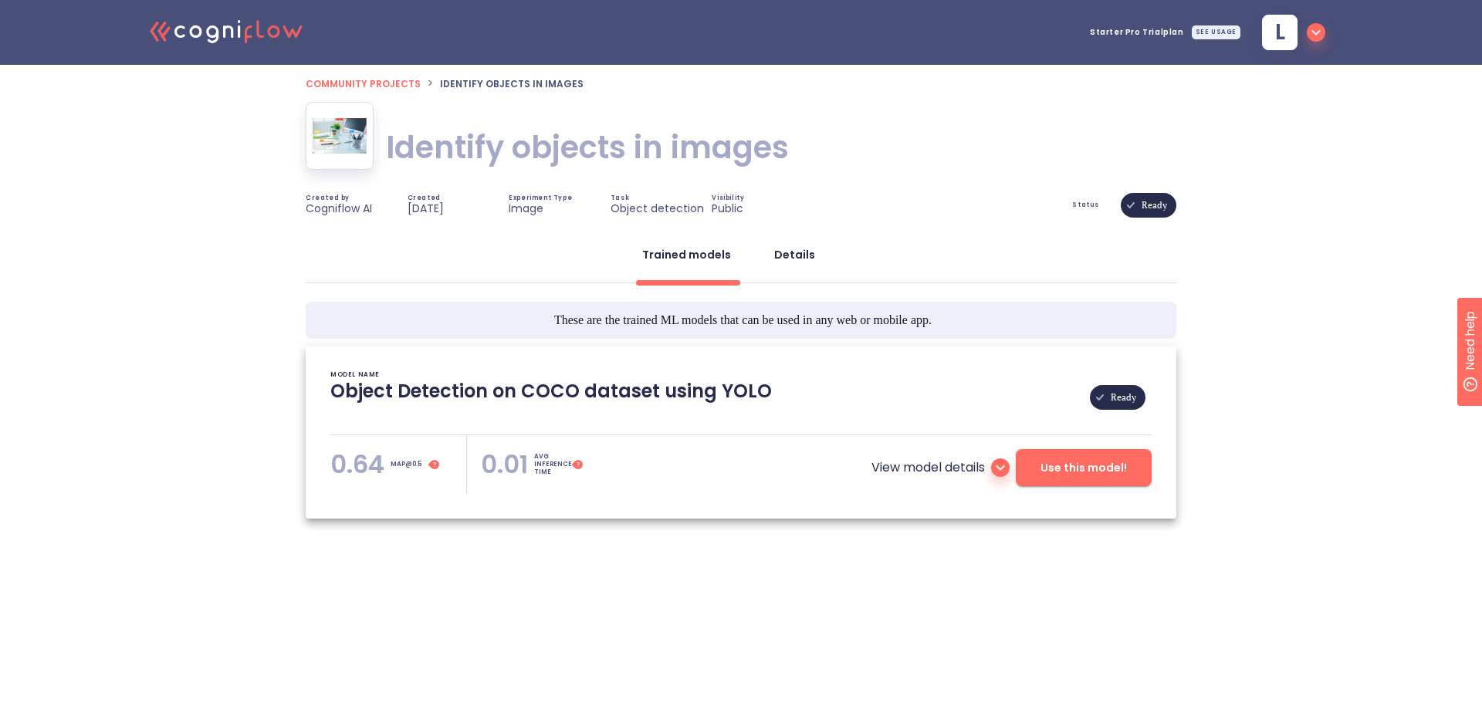
click at [797, 262] on div "Details" at bounding box center [794, 254] width 41 height 15
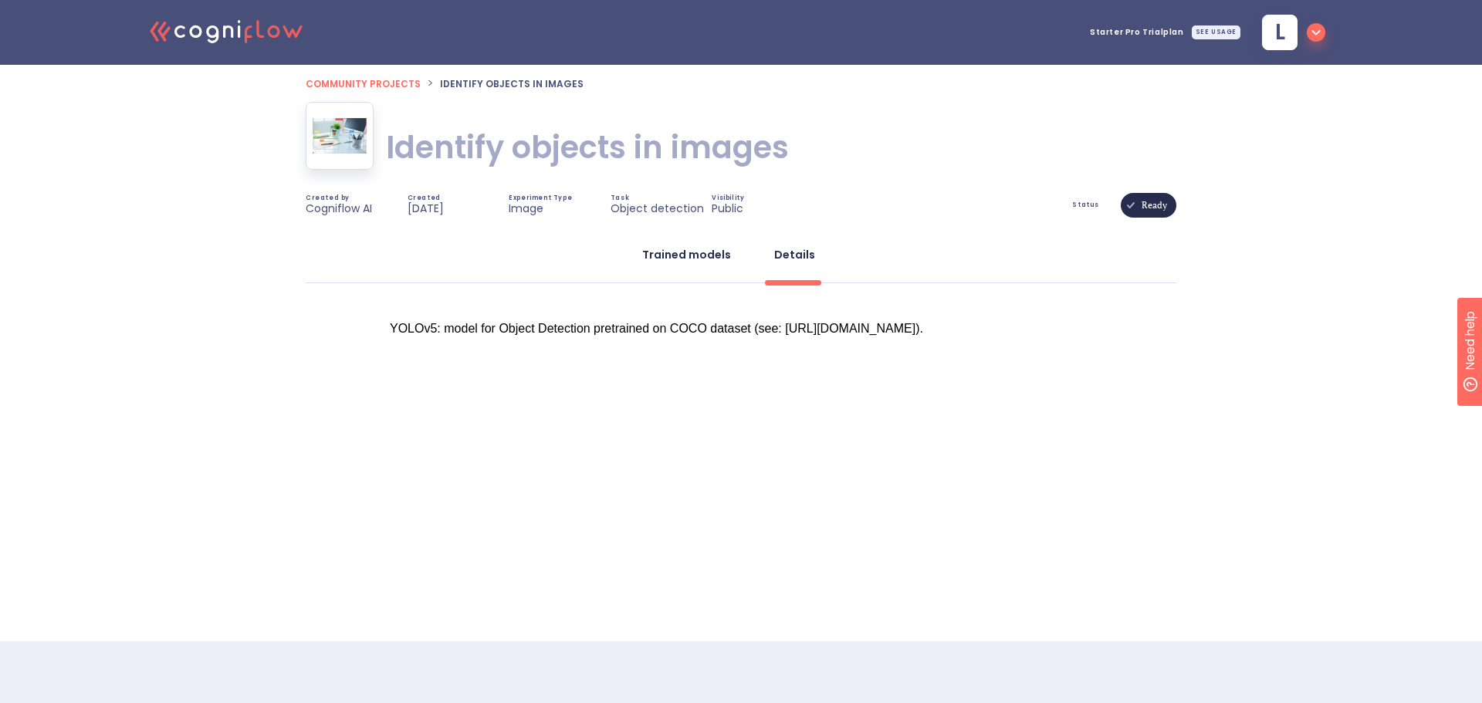
click at [706, 259] on div "Trained models" at bounding box center [686, 254] width 89 height 15
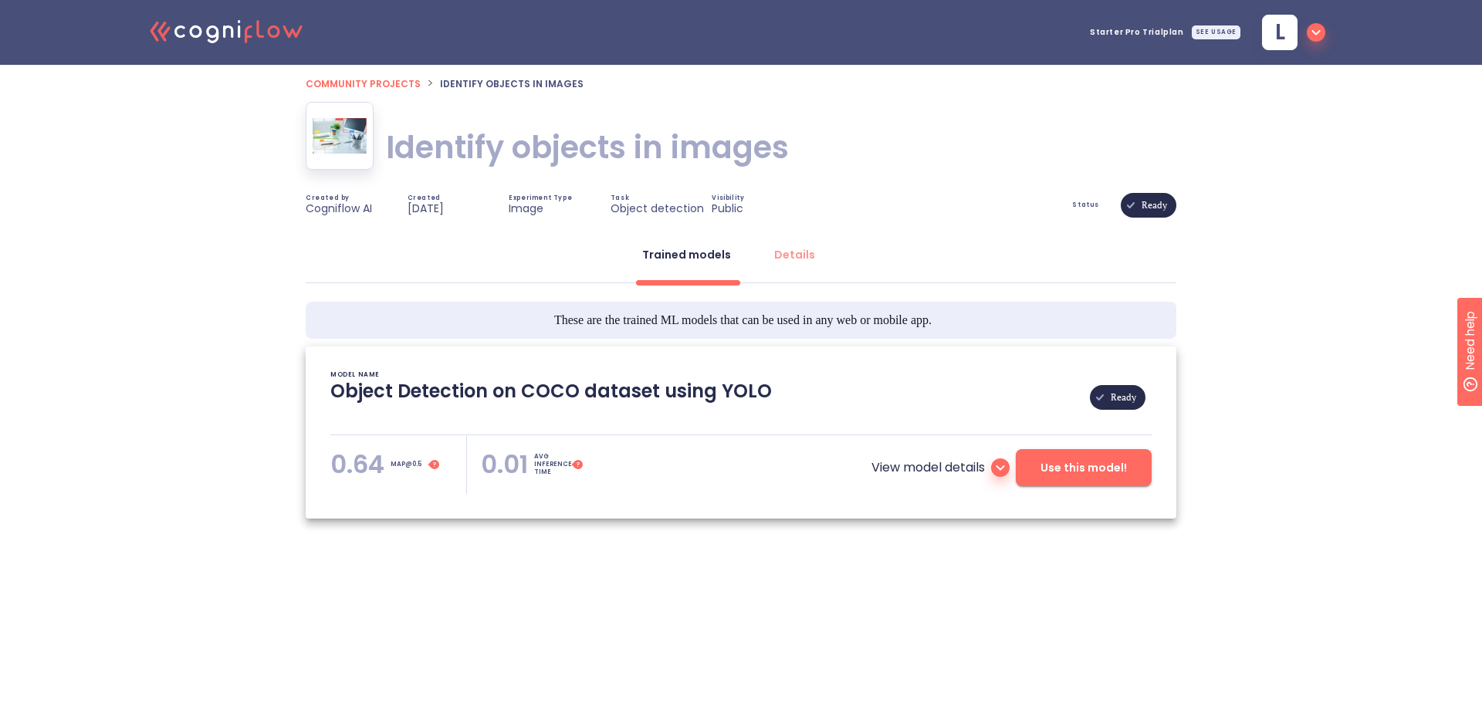
drag, startPoint x: 408, startPoint y: 151, endPoint x: 483, endPoint y: 154, distance: 75.7
click at [483, 154] on h1 "Identify objects in images" at bounding box center [587, 147] width 403 height 43
click at [1142, 457] on button "Use this model!" at bounding box center [1084, 467] width 136 height 37
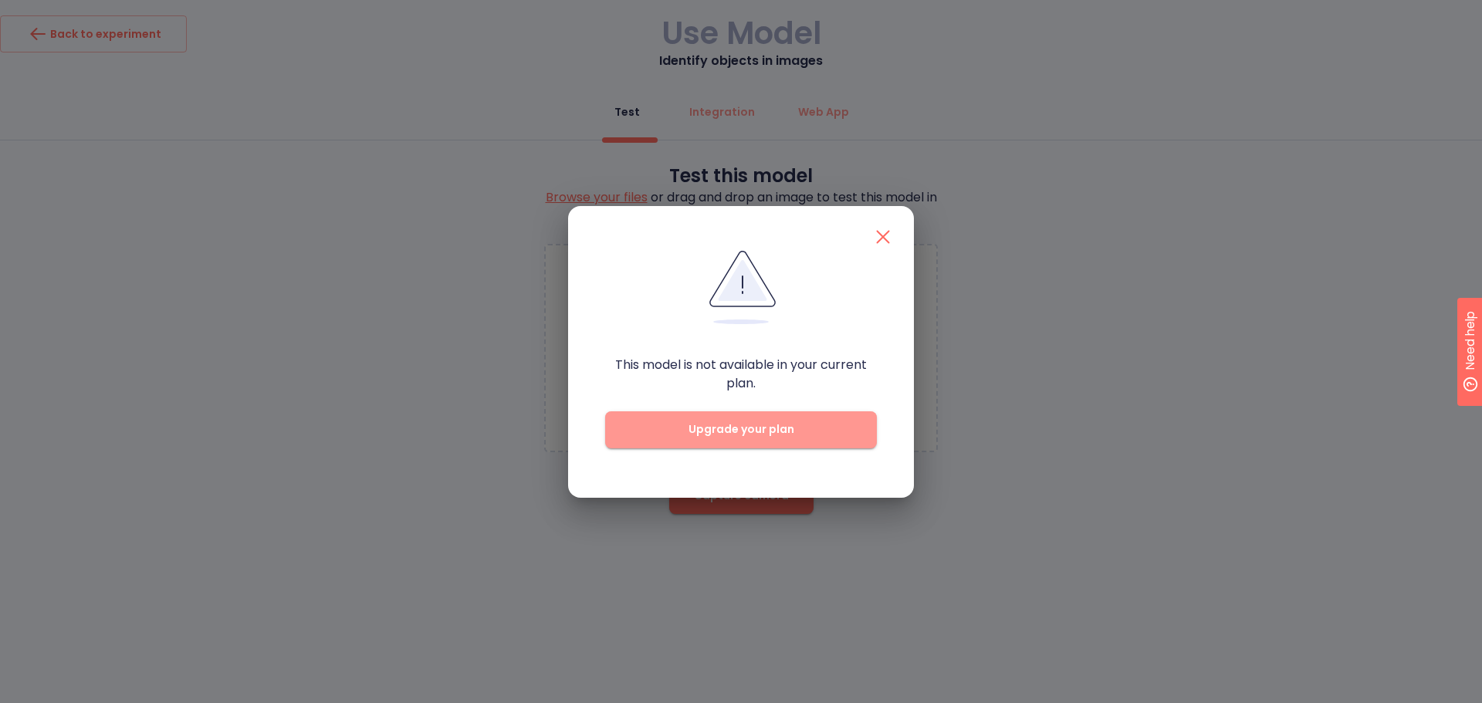
click at [797, 440] on button "Upgrade your plan" at bounding box center [741, 429] width 272 height 37
